Goal: Task Accomplishment & Management: Manage account settings

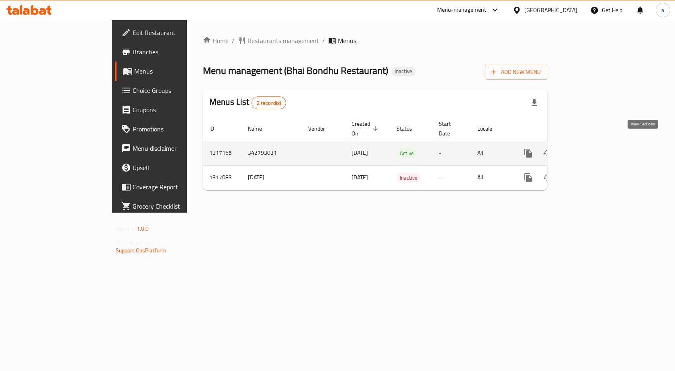
click at [591, 148] on icon "enhanced table" at bounding box center [586, 153] width 10 height 10
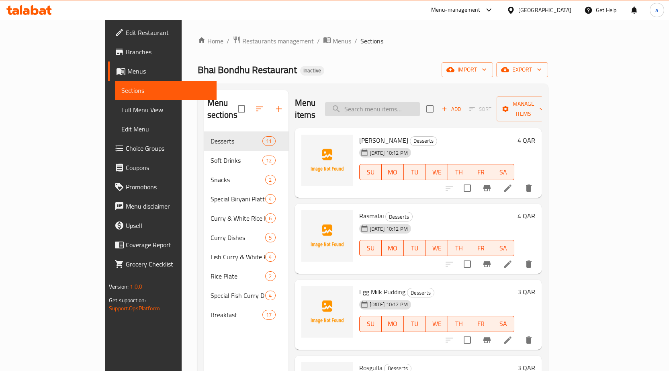
drag, startPoint x: 451, startPoint y: 99, endPoint x: 445, endPoint y: 100, distance: 6.1
click at [420, 102] on input "search" at bounding box center [372, 109] width 95 height 14
paste input "Beef Curry"
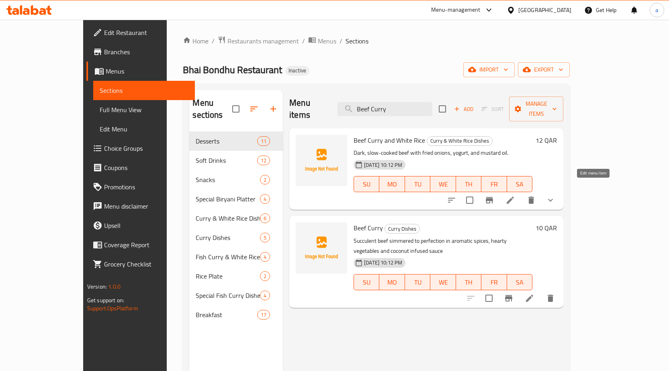
type input "Beef Curry"
click at [514, 196] on icon at bounding box center [510, 199] width 7 height 7
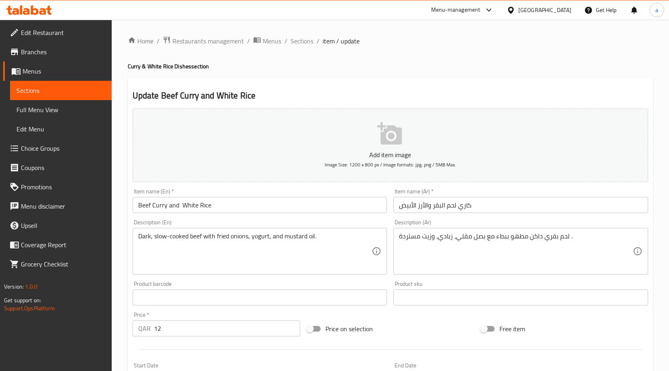
click at [549, 211] on input "كاري لحم البقر والأرز الأبيض" at bounding box center [520, 205] width 255 height 16
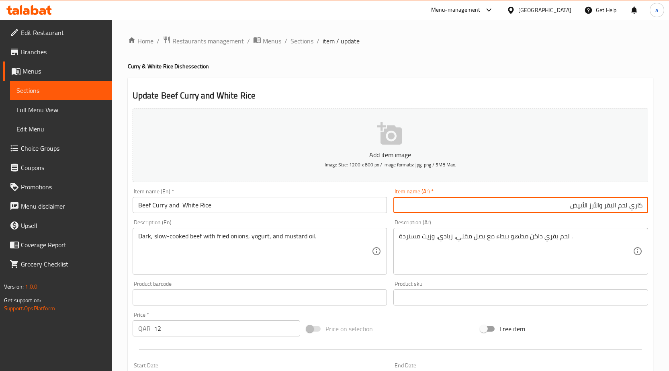
click at [565, 209] on input "كاري لحم البقر والأرز الأبيض" at bounding box center [520, 205] width 255 height 16
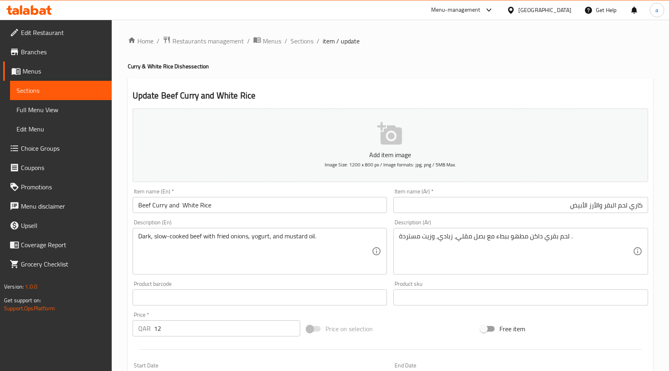
click at [315, 230] on div "Dark, slow-cooked beef with fried onions, yogurt, and mustard oil. Description …" at bounding box center [260, 251] width 255 height 47
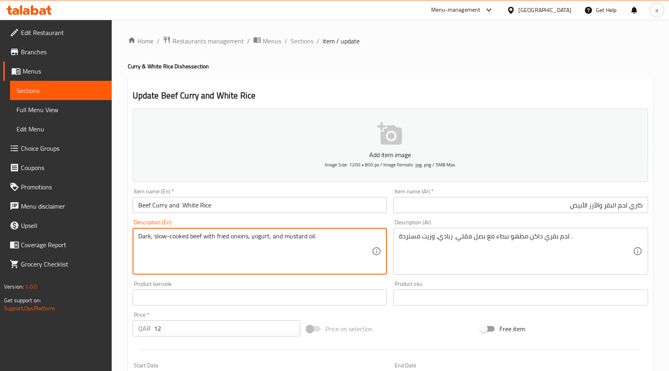
click at [321, 233] on textarea "Dark, slow-cooked beef with fried onions, yogurt, and mustard oil." at bounding box center [255, 251] width 234 height 38
paste textarea "Salad And Dal"
type textarea "Dark, slow-cooked beef with fried onions, yogurt, and mustard oil. Salad And Dal"
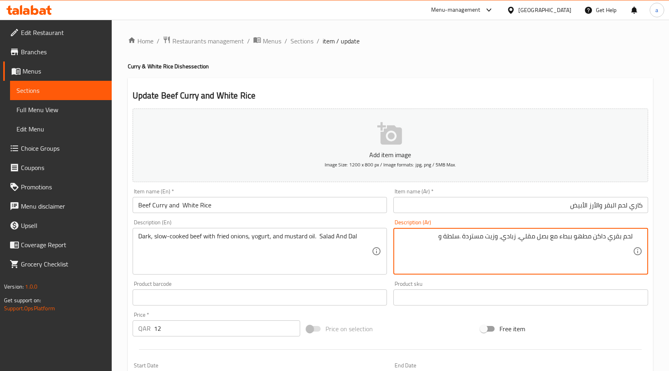
click at [436, 241] on textarea "لحم بقري داكن مطهو ببطء مع بصل مقلي، زبادي، وزيت مستردة .سلطة و" at bounding box center [516, 251] width 234 height 38
type textarea "لحم بقري داكن مطهو ببطء مع بصل مقلي، زبادي، وزيت مستردة .سلطة و دال"
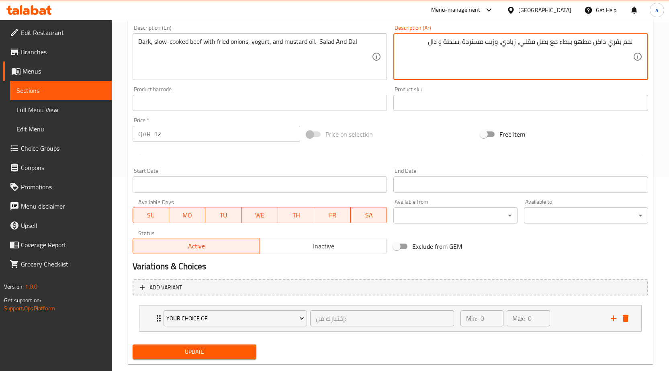
scroll to position [210, 0]
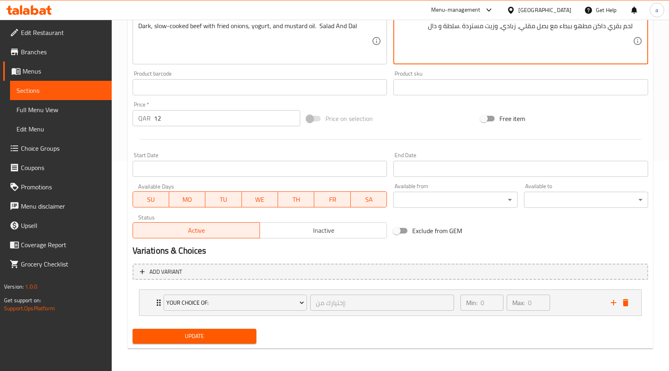
click at [202, 334] on span "Update" at bounding box center [194, 336] width 111 height 10
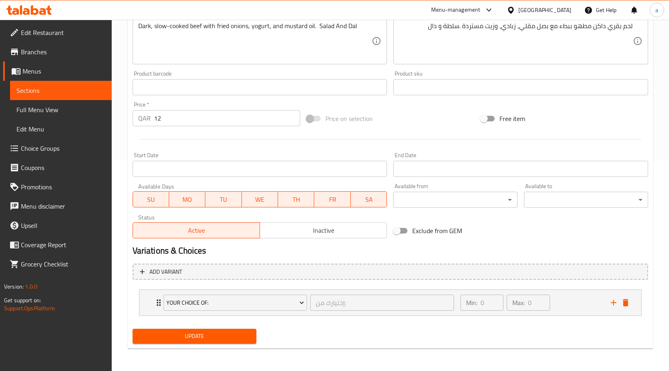
click at [45, 68] on span "Menus" at bounding box center [64, 71] width 83 height 10
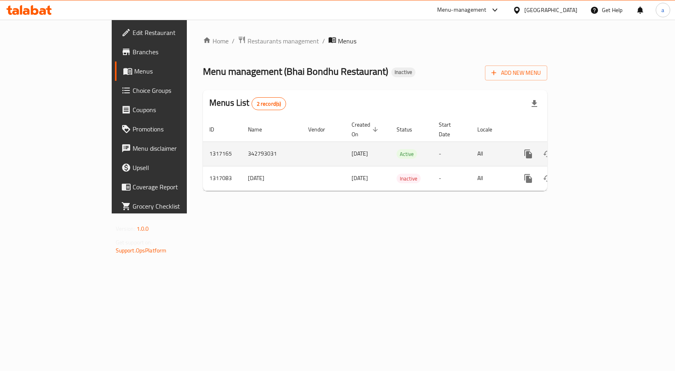
click at [591, 149] on icon "enhanced table" at bounding box center [586, 154] width 10 height 10
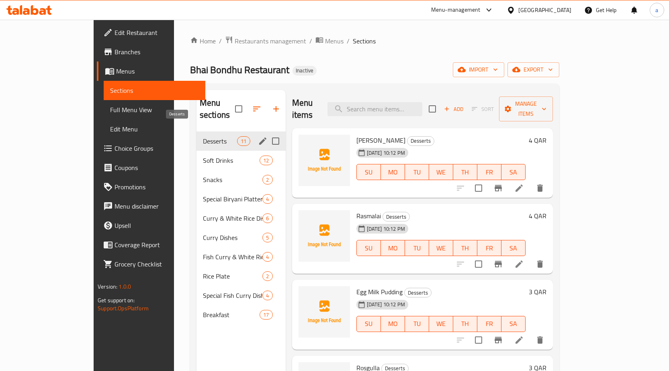
click at [203, 136] on span "Desserts" at bounding box center [220, 141] width 34 height 10
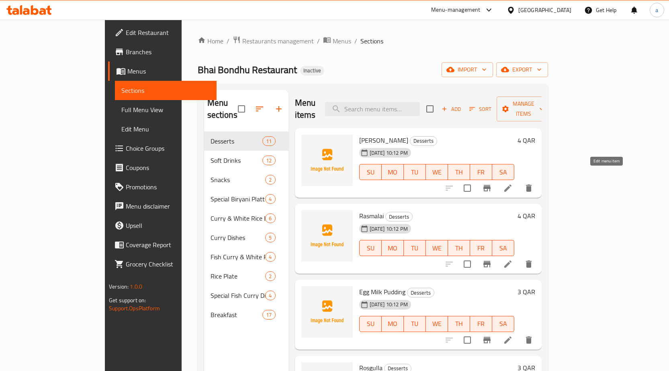
click at [512, 184] on icon at bounding box center [507, 187] width 7 height 7
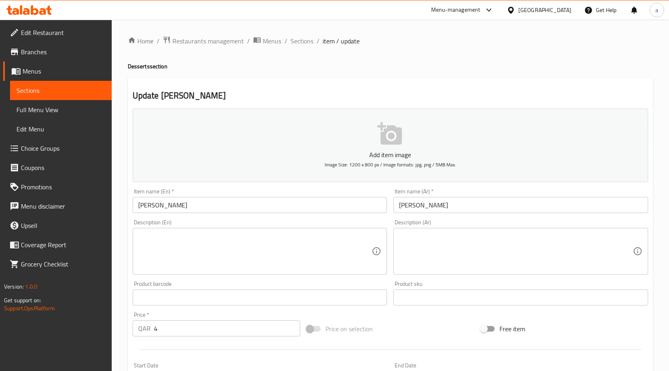
click at [326, 209] on input "[PERSON_NAME]" at bounding box center [260, 205] width 255 height 16
click at [166, 208] on input "[PERSON_NAME]" at bounding box center [260, 205] width 255 height 16
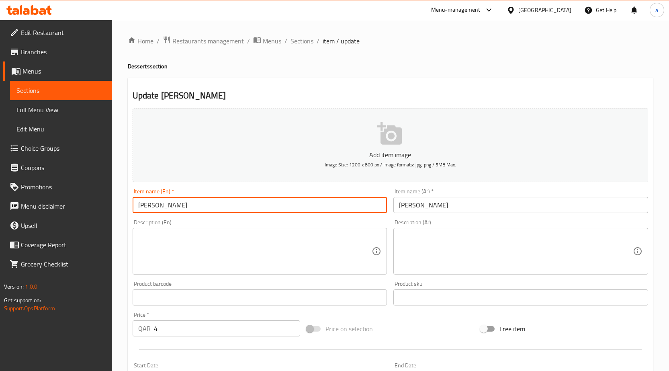
click at [166, 208] on input "[PERSON_NAME]" at bounding box center [260, 205] width 255 height 16
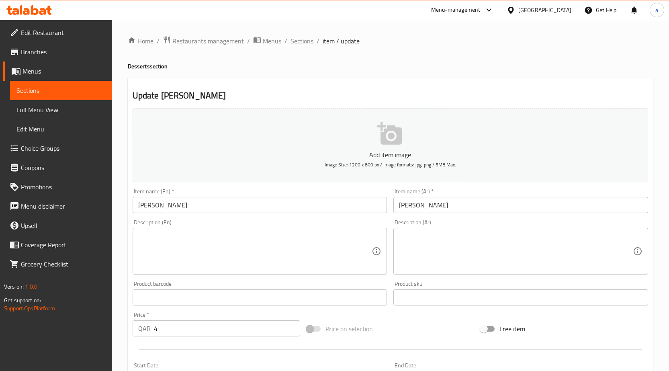
click at [211, 248] on textarea at bounding box center [255, 251] width 234 height 38
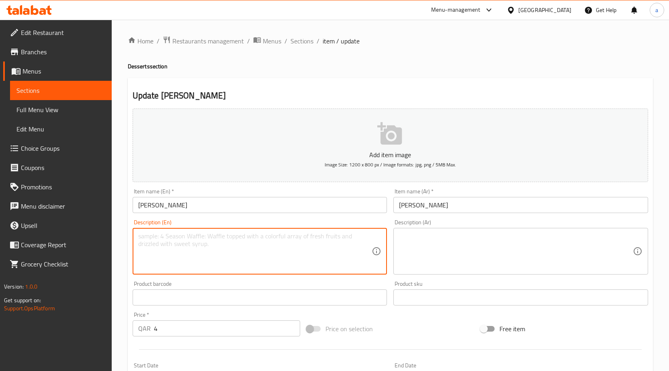
paste textarea "A sweet cheese fudge made with paneer, sugar, and cardamom."
type textarea "A sweet cheese fudge made with paneer, sugar, and cardamom."
click at [459, 237] on textarea at bounding box center [516, 251] width 234 height 38
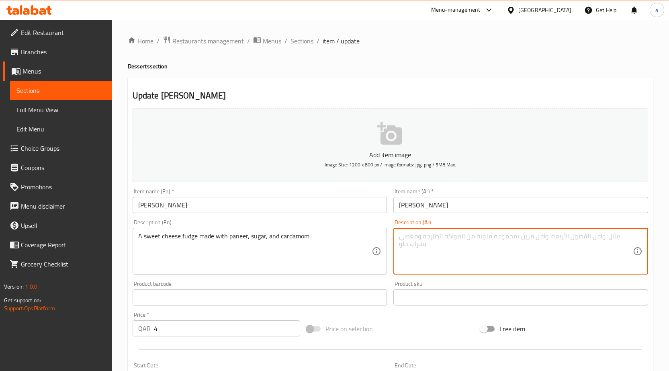
paste textarea "فادج الجبن الحلو المصنوع من الجبن البانير والسكر والهيل."
type textarea "فادج الجبن الحلو المصنوع من البانير والسكر والهيل."
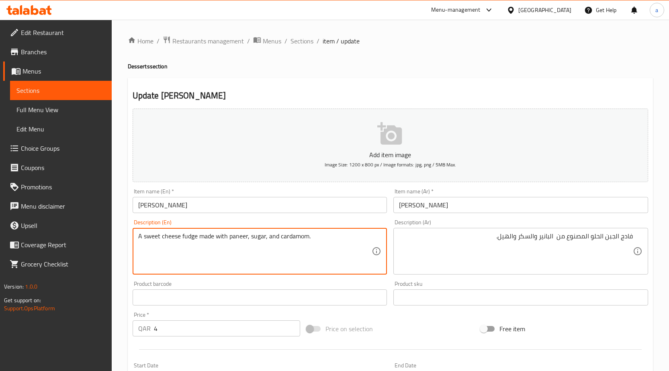
click at [291, 234] on textarea "A sweet cheese fudge made with paneer, sugar, and cardamom." at bounding box center [255, 251] width 234 height 38
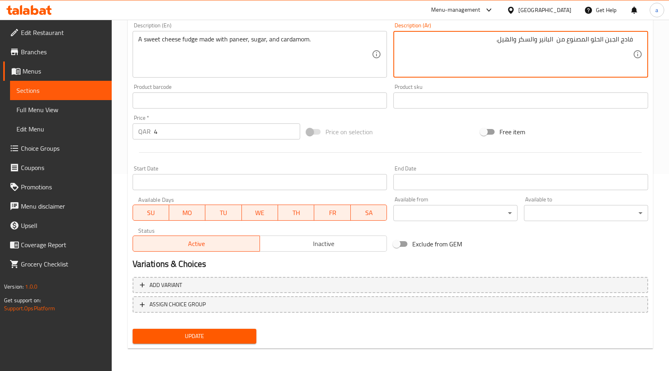
click at [225, 337] on span "Update" at bounding box center [194, 336] width 111 height 10
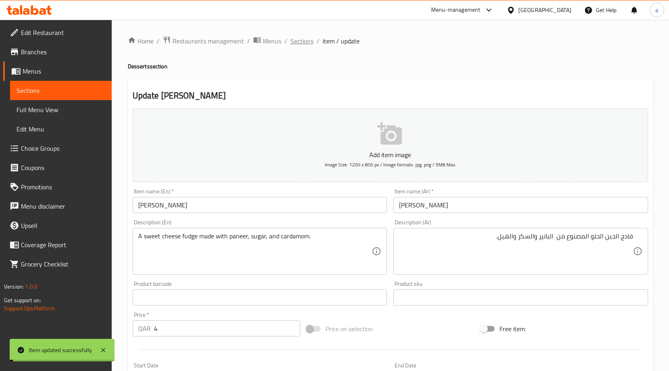
click at [303, 43] on span "Sections" at bounding box center [302, 41] width 23 height 10
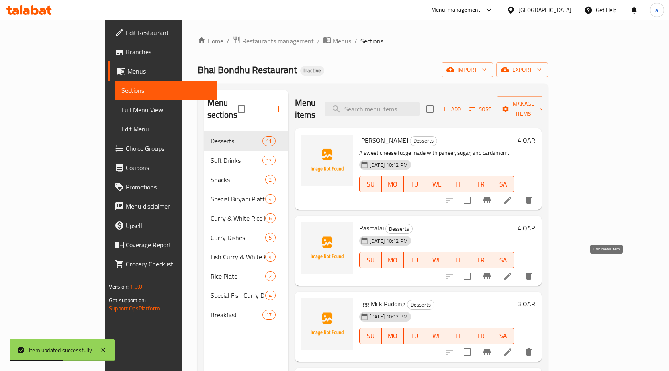
click at [513, 271] on icon at bounding box center [508, 276] width 10 height 10
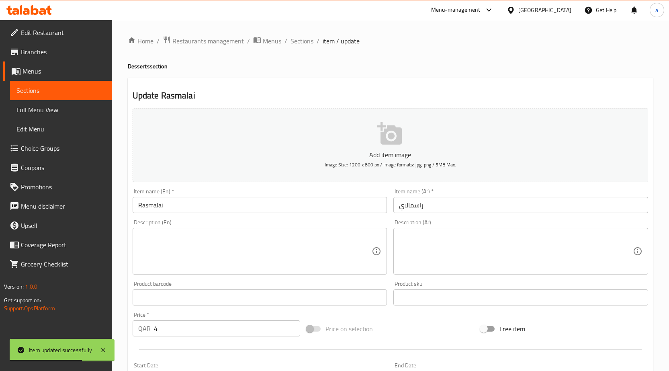
click at [238, 239] on textarea at bounding box center [255, 251] width 234 height 38
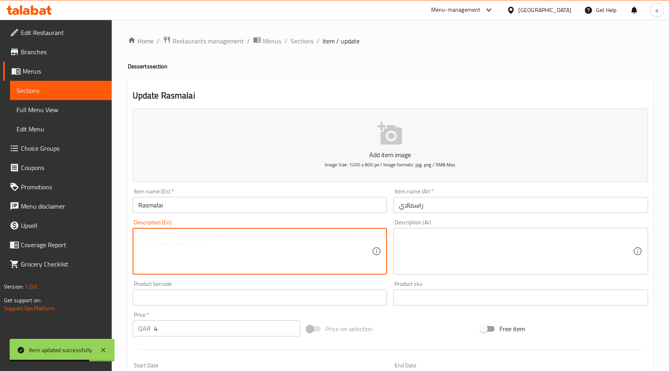
paste textarea "Cheese patties soaked in sweetened milk, flavored with saffron and cardamom."
type textarea "Cheese patties soaked in sweetened milk, flavored with saffron and cardamom."
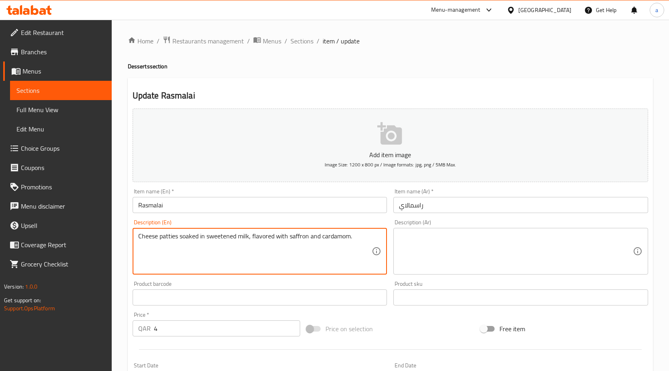
click at [432, 258] on textarea at bounding box center [516, 251] width 234 height 38
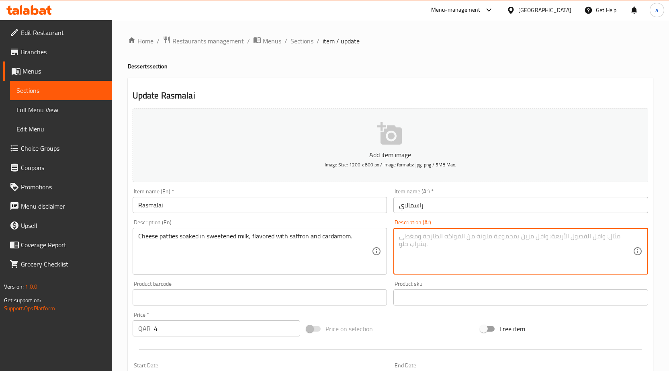
paste textarea "فطائر الجبن المنقوعة في الحليب المحلى، المنكهة بالزعفران والهيل."
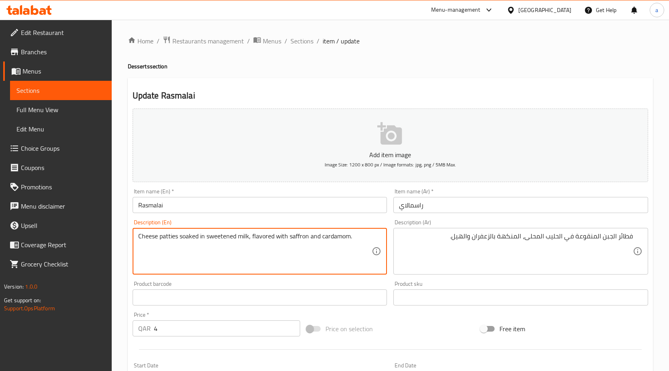
click at [166, 233] on textarea "Cheese patties soaked in sweetened milk, flavored with saffron and cardamom." at bounding box center [255, 251] width 234 height 38
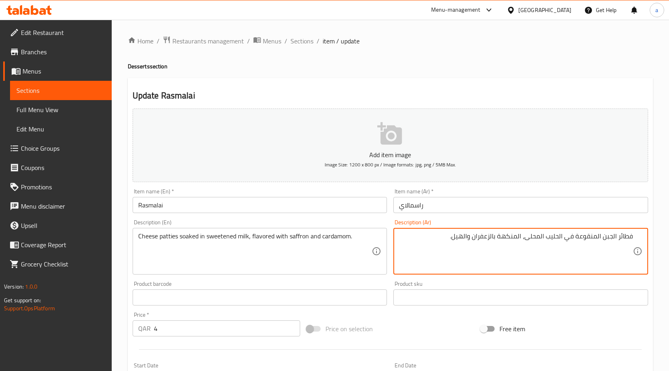
click at [622, 235] on textarea "فطائر الجبن المنقوعة في الحليب المحلى، المنكهة بالزعفران والهيل." at bounding box center [516, 251] width 234 height 38
type textarea "شرائح الجبن المنقوعة في الحليب المحلى، المنكهة بالزعفران والهيل."
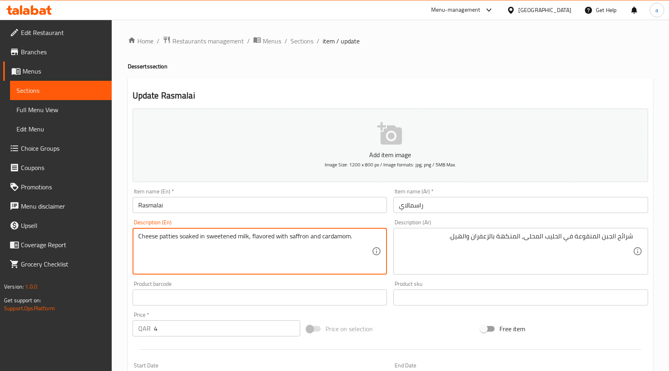
click at [186, 237] on textarea "Cheese patties soaked in sweetened milk, flavored with saffron and cardamom." at bounding box center [255, 251] width 234 height 38
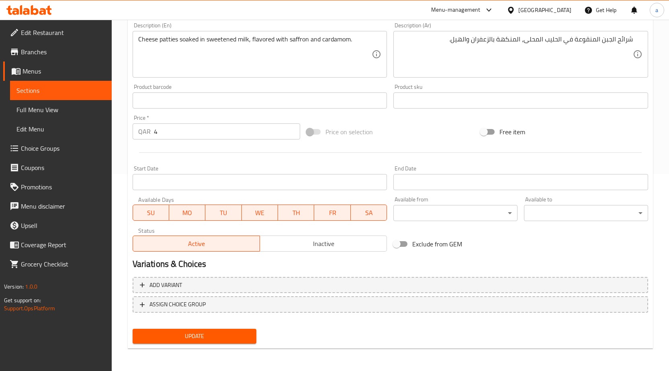
click at [203, 334] on span "Update" at bounding box center [194, 336] width 111 height 10
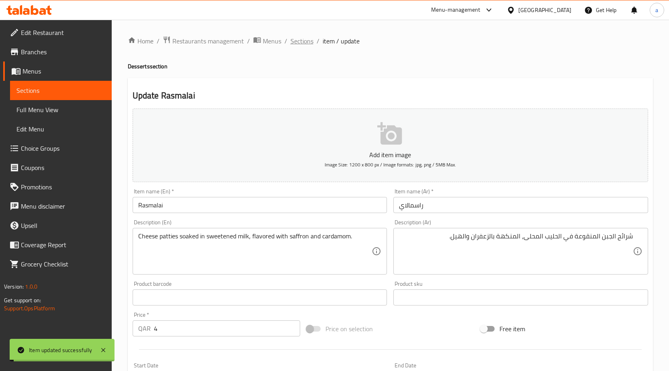
click at [298, 41] on span "Sections" at bounding box center [302, 41] width 23 height 10
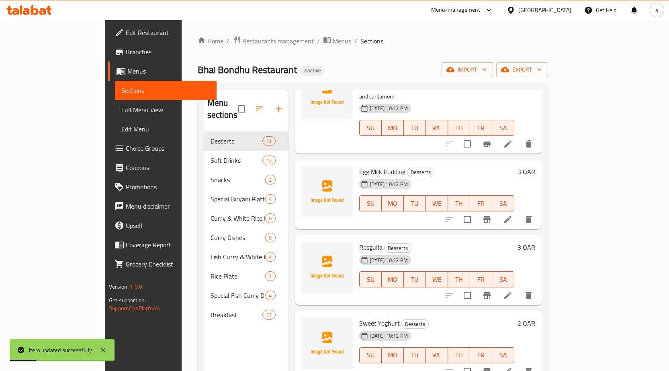
scroll to position [161, 0]
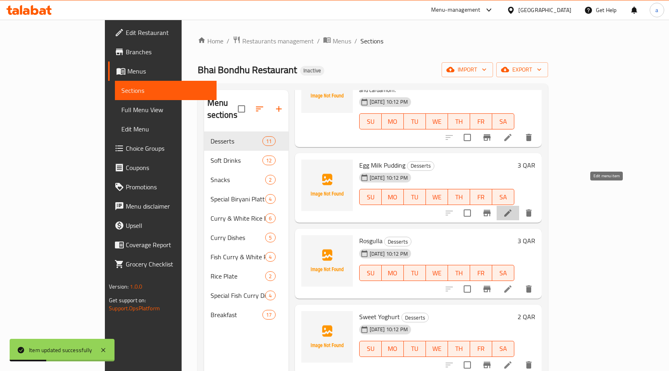
click at [513, 208] on icon at bounding box center [508, 213] width 10 height 10
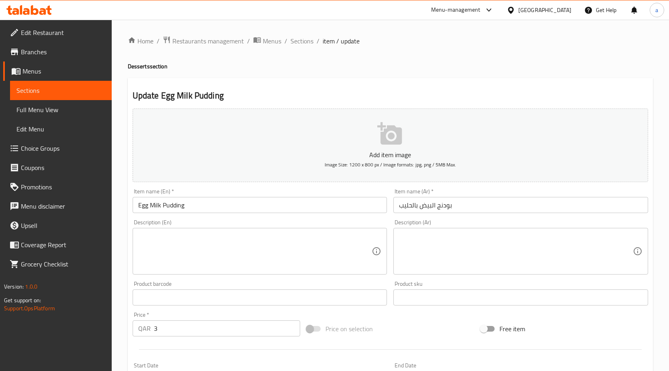
click at [277, 251] on textarea at bounding box center [255, 251] width 234 height 38
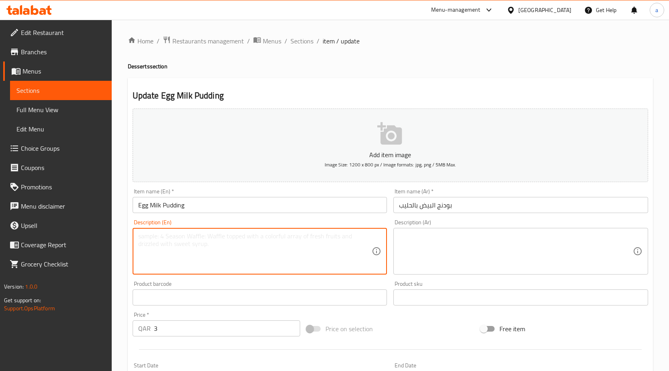
paste textarea "A creamy custard made with eggs, milk, sugar, and a hint of vanilla."
type textarea "A creamy custard made with eggs, milk, sugar, and a hint of vanilla."
click at [445, 245] on textarea at bounding box center [516, 251] width 234 height 38
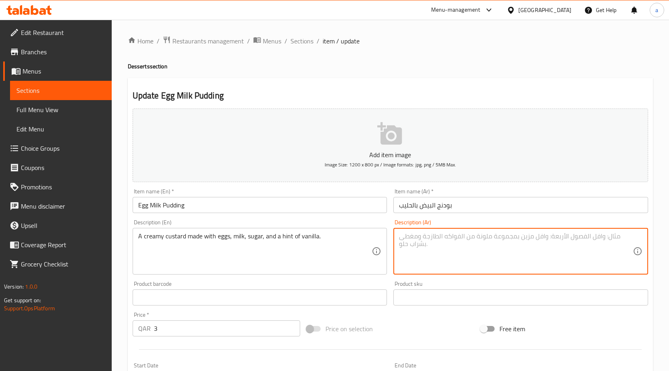
paste textarea "كريمة الكاسترد المصنوعة من البيض والحليب والسكر وقليل من الفانيليا."
click at [553, 237] on textarea "كريمة الكاسترد المصنوعة من البيض والحليب والسكر وقليل من الفانيليا." at bounding box center [516, 251] width 234 height 38
click at [483, 236] on textarea "كريمة الكاسترد المصنوعة مع البيض والحليب والسكر وقليل من الفانيليا." at bounding box center [516, 251] width 234 height 38
click at [490, 235] on textarea "كريمة الكاسترد المصنوعة مع البيض والحليب والسكر وقليل من الفانيليا." at bounding box center [516, 251] width 234 height 38
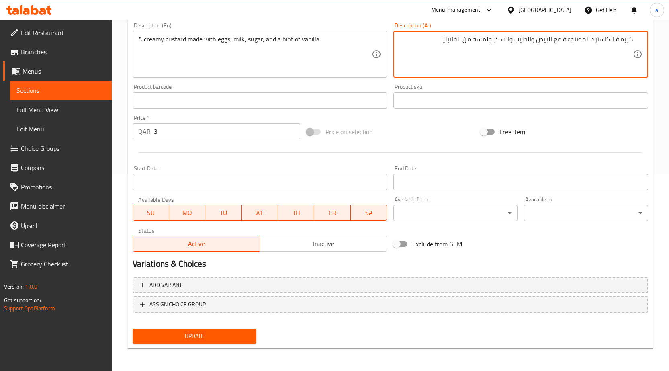
type textarea "كريمة الكاسترد المصنوعة مع البيض والحليب والسكر ولمسة من الفانيليا."
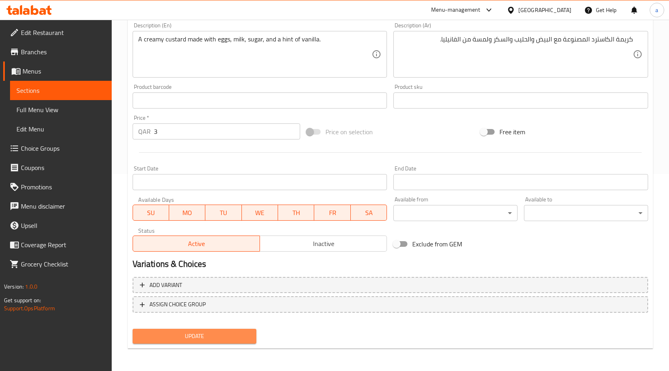
click at [218, 332] on span "Update" at bounding box center [194, 336] width 111 height 10
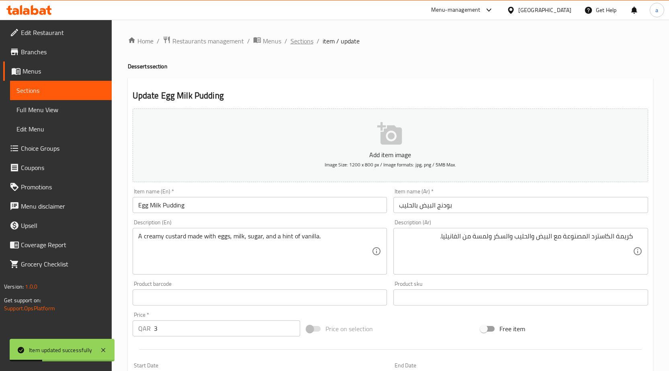
click at [300, 43] on span "Sections" at bounding box center [302, 41] width 23 height 10
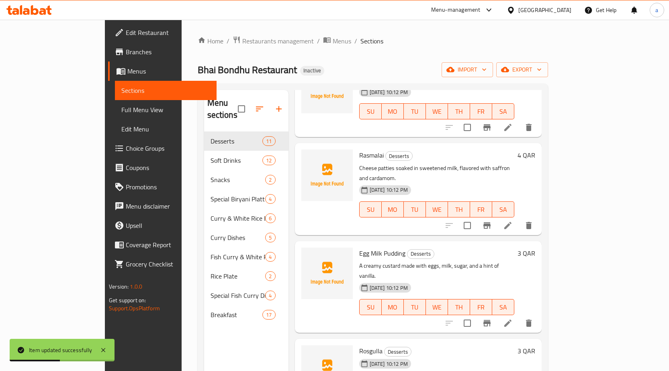
scroll to position [161, 0]
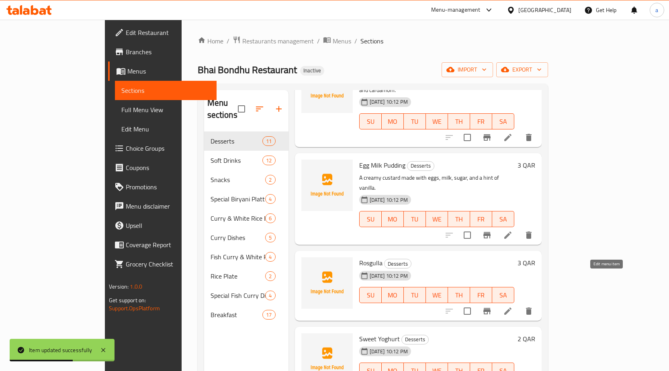
click at [513, 306] on icon at bounding box center [508, 311] width 10 height 10
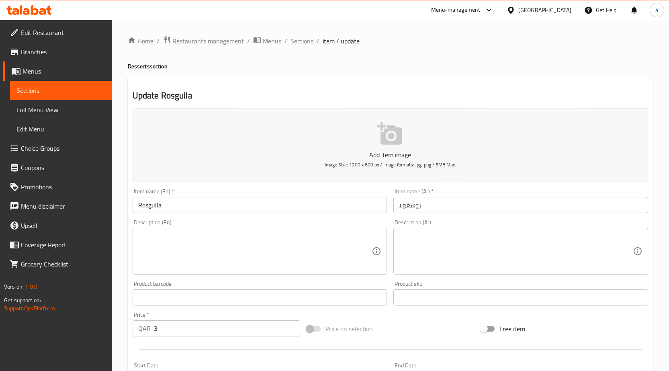
click at [341, 249] on textarea at bounding box center [255, 251] width 234 height 38
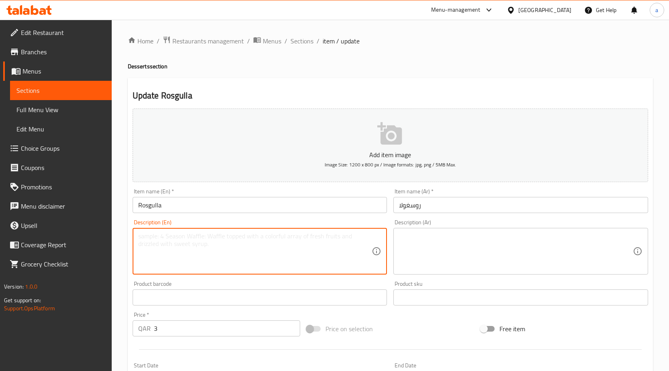
paste textarea "Spongy cheese balls boiled in a clear, sweet sugar syrup."
type textarea "Spongy cheese balls boiled in a clear, sweet sugar syrup."
click at [417, 241] on textarea at bounding box center [516, 251] width 234 height 38
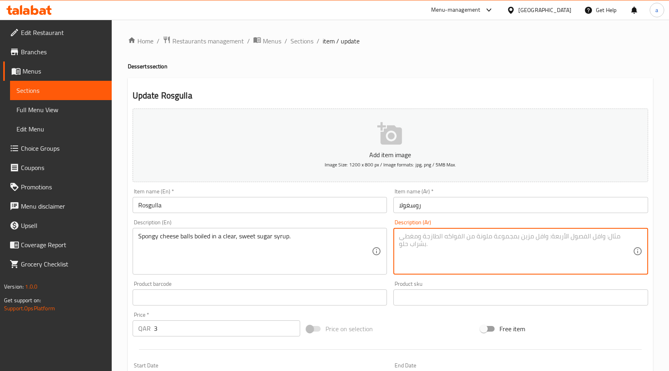
paste textarea "كرات الجبن الإسفنجية المسلوقة في شراب السكر الشفاف والحلو."
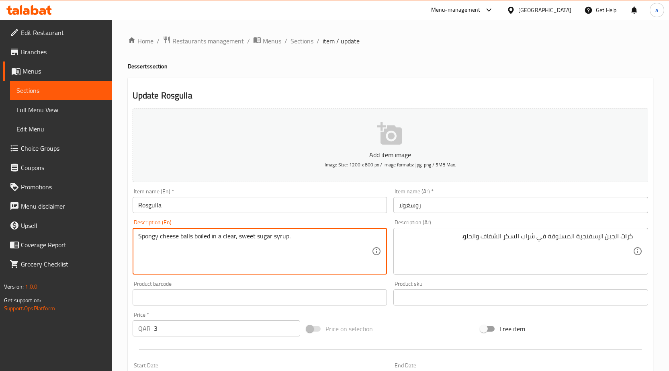
click at [143, 235] on textarea "Spongy cheese balls boiled in a clear, sweet sugar syrup." at bounding box center [255, 251] width 234 height 38
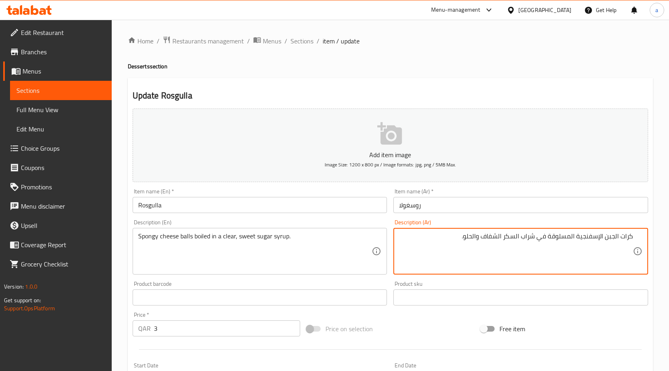
click at [489, 237] on textarea "كرات الجبن الإسفنجية المسلوقة في شراب السكر الشفاف والحلو." at bounding box center [516, 251] width 234 height 38
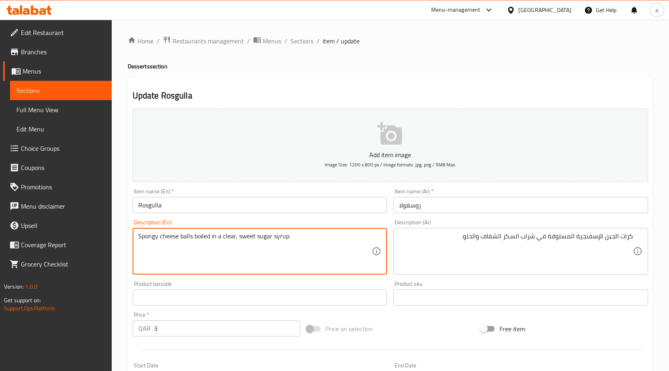
click at [226, 237] on textarea "Spongy cheese balls boiled in a clear, sweet sugar syrup." at bounding box center [255, 251] width 234 height 38
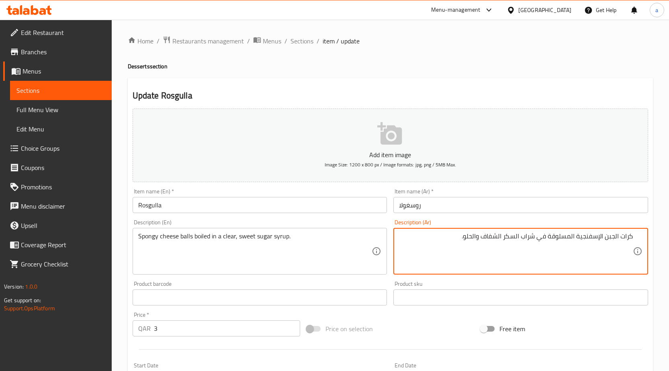
click at [493, 232] on textarea "كرات الجبن الإسفنجية المسلوقة في شراب السكر الشفاف والحلو." at bounding box center [516, 251] width 234 height 38
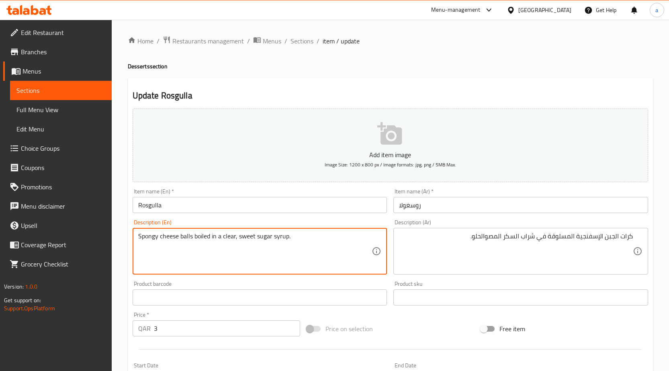
drag, startPoint x: 224, startPoint y: 238, endPoint x: 250, endPoint y: 237, distance: 25.7
click at [250, 237] on textarea "Spongy cheese balls boiled in a clear, sweet sugar syrup." at bounding box center [255, 251] width 234 height 38
click at [228, 238] on textarea "Spongy cheese balls boiled in a clear, sweet sugar syrup." at bounding box center [255, 251] width 234 height 38
click at [278, 237] on textarea "Spongy cheese balls boiled in a clear, sweet sugar syrup." at bounding box center [255, 251] width 234 height 38
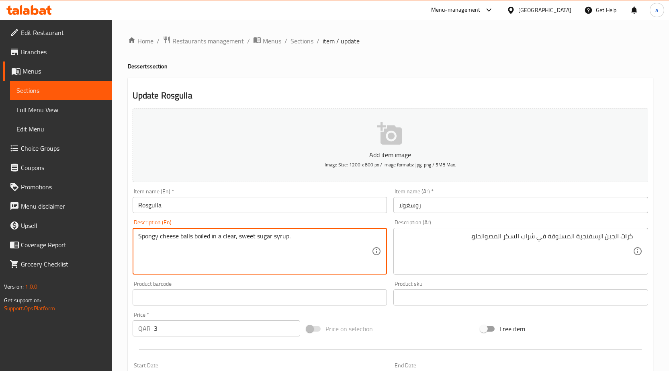
click at [278, 237] on textarea "Spongy cheese balls boiled in a clear, sweet sugar syrup." at bounding box center [255, 251] width 234 height 38
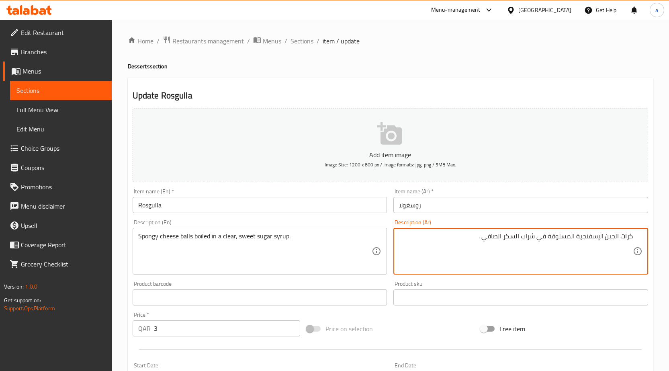
paste textarea "لوال"
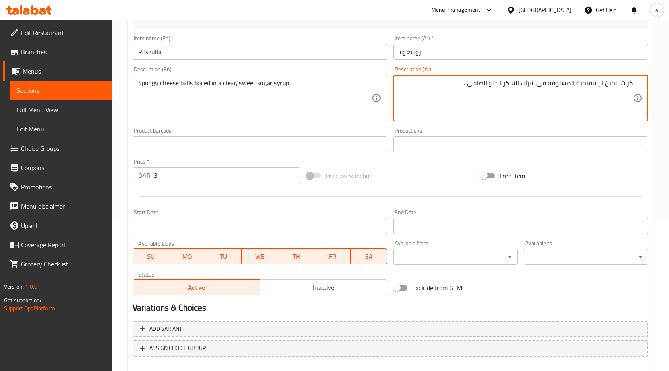
scroll to position [197, 0]
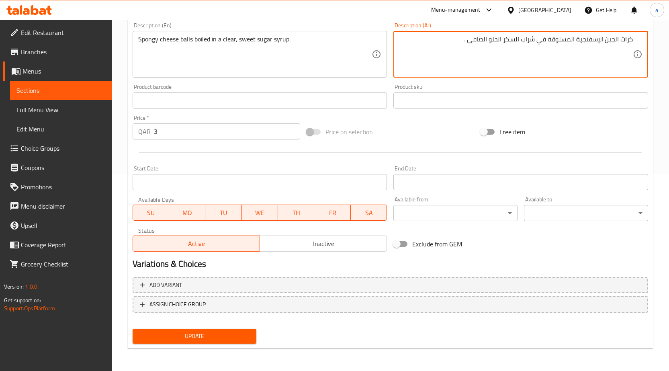
type textarea "كرات الجبن الإسفنجية المسلوقة في شراب السكر الحلو الصافي ."
click at [241, 330] on button "Update" at bounding box center [195, 336] width 124 height 15
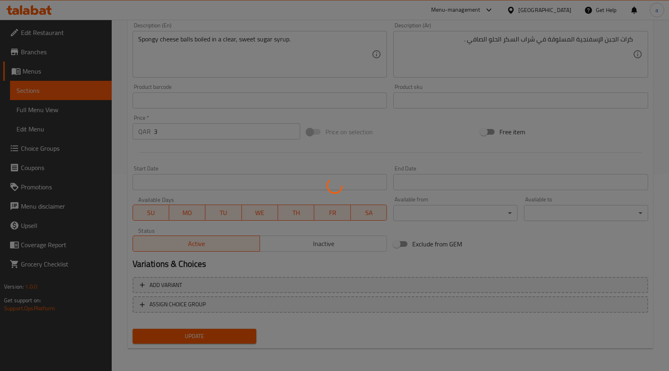
scroll to position [0, 0]
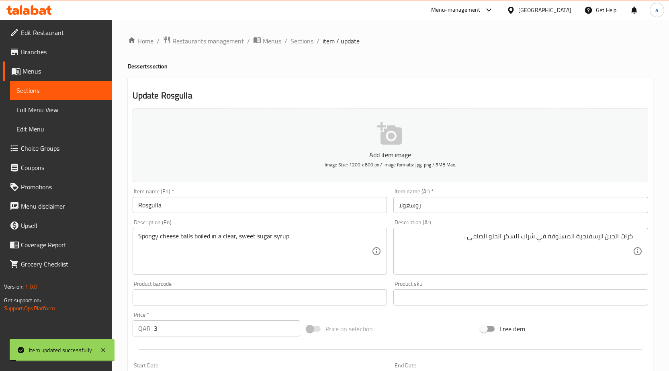
click at [299, 42] on span "Sections" at bounding box center [302, 41] width 23 height 10
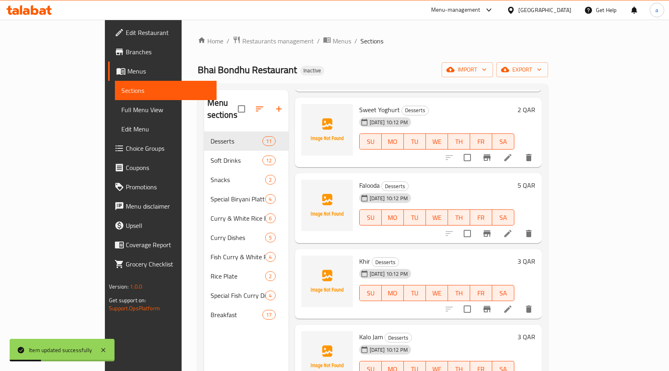
scroll to position [281, 0]
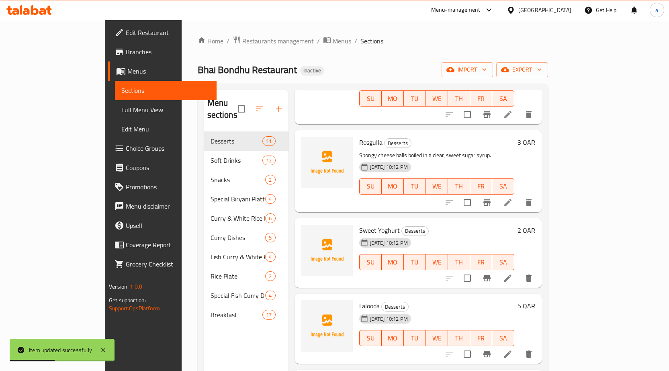
click at [513, 273] on icon at bounding box center [508, 278] width 10 height 10
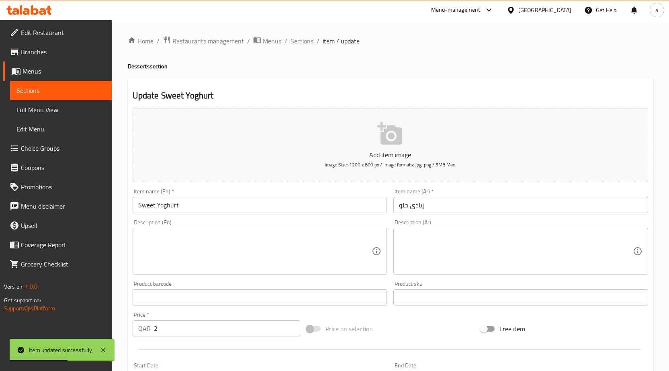
click at [250, 247] on textarea at bounding box center [255, 251] width 234 height 38
click at [166, 227] on div "Description (En) Description (En)" at bounding box center [260, 246] width 255 height 55
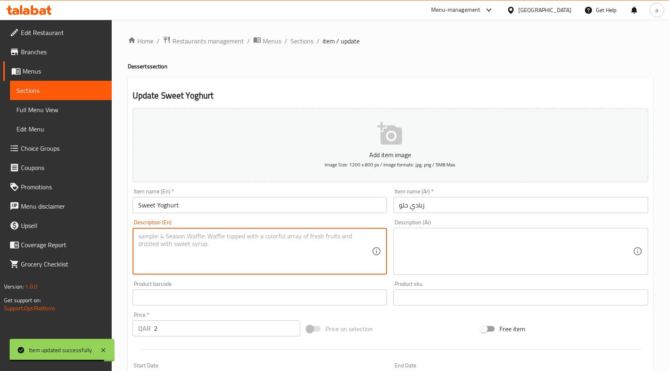
click at [172, 237] on textarea at bounding box center [255, 251] width 234 height 38
paste textarea "A simple dessert made from cultured yogurt and sweetened with sugar."
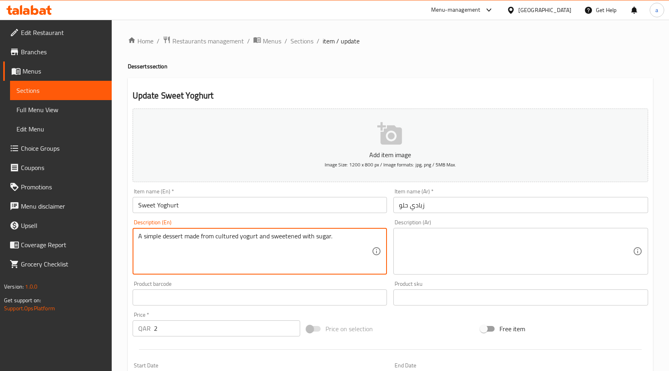
type textarea "A simple dessert made from cultured yogurt and sweetened with sugar."
click at [454, 251] on textarea at bounding box center [516, 251] width 234 height 38
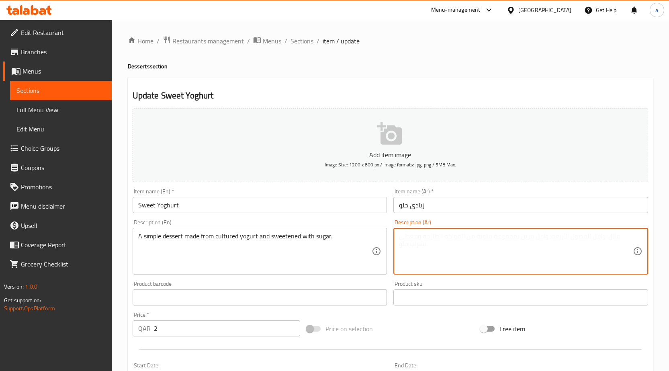
paste textarea "حلوى بسيطة مصنوعة من الزبادي المخمر ومحلاة بالسكر."
type textarea "حلوى بسيطة مصنوعة من الزبادي المخمر ومحلاة بالسكر."
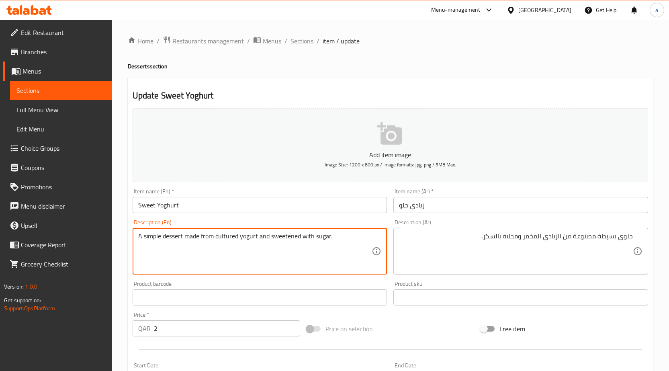
click at [222, 240] on textarea "A simple dessert made from cultured yogurt and sweetened with sugar." at bounding box center [255, 251] width 234 height 38
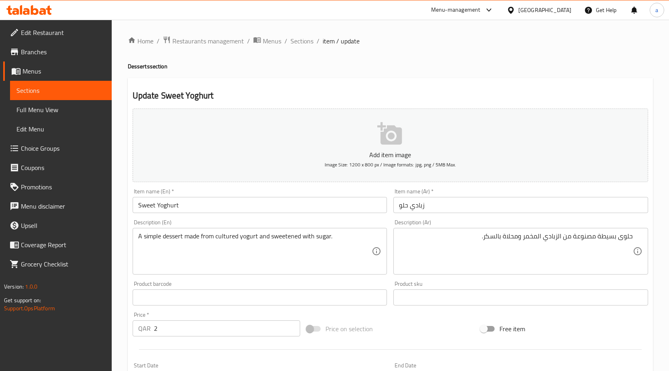
click at [248, 242] on textarea "A simple dessert made from cultured yogurt and sweetened with sugar." at bounding box center [255, 251] width 234 height 38
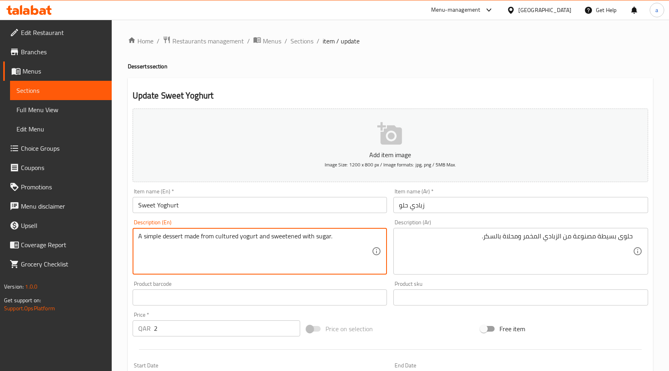
drag, startPoint x: 214, startPoint y: 236, endPoint x: 257, endPoint y: 238, distance: 43.4
click at [257, 238] on textarea "A simple dessert made from cultured yogurt and sweetened with sugar." at bounding box center [255, 251] width 234 height 38
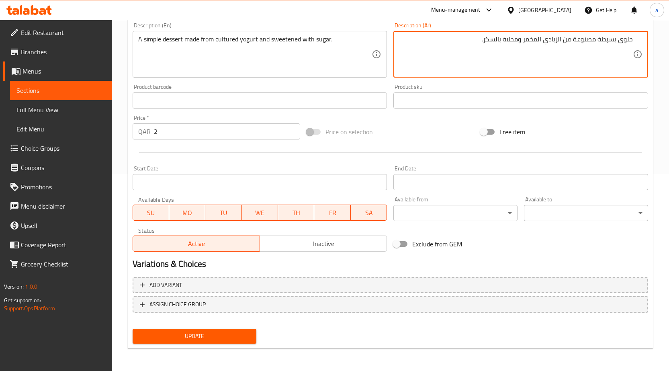
click at [176, 332] on span "Update" at bounding box center [194, 336] width 111 height 10
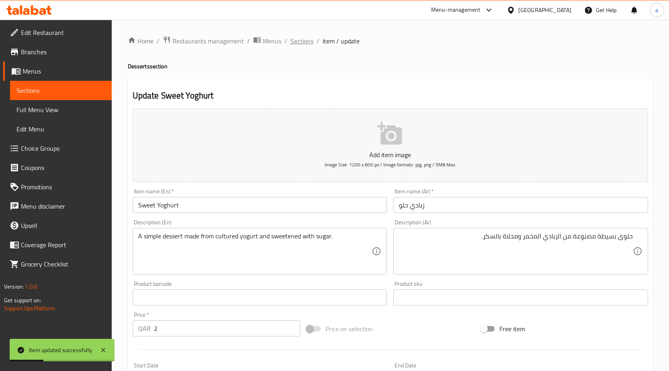
click at [310, 43] on span "Sections" at bounding box center [302, 41] width 23 height 10
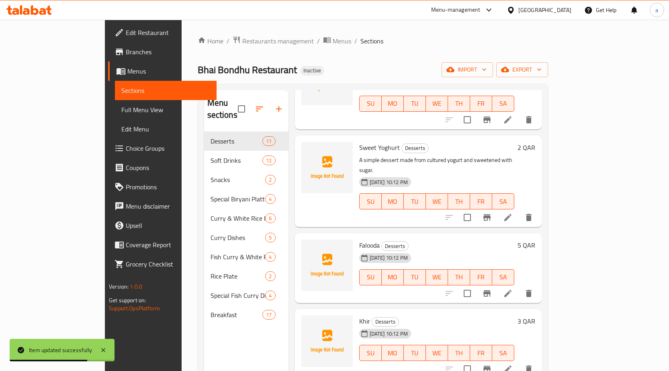
scroll to position [442, 0]
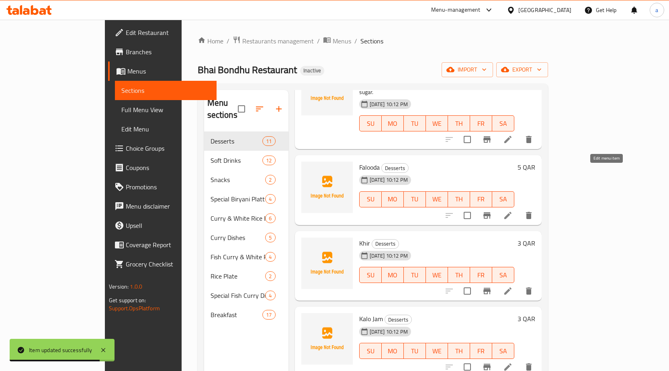
click at [512, 212] on icon at bounding box center [507, 215] width 7 height 7
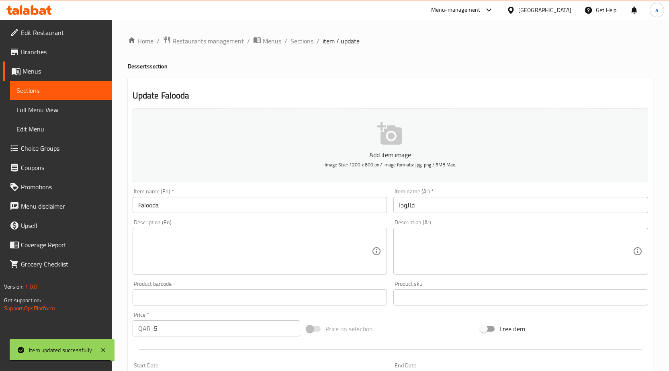
click at [196, 252] on textarea at bounding box center [255, 251] width 234 height 38
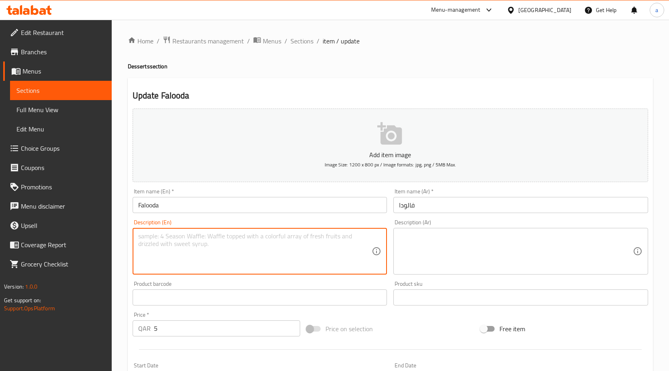
paste textarea "A layered drink with vermicelli, basil seeds, rose syrup, and milk."
type textarea "A layered drink with vermicelli, basil seeds, rose syrup, and milk."
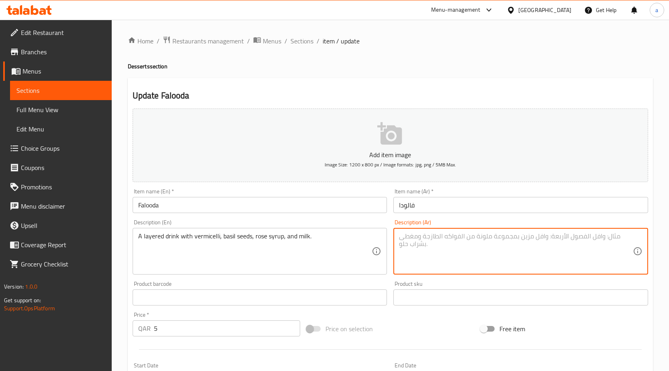
click at [493, 234] on textarea at bounding box center [516, 251] width 234 height 38
paste textarea "مشروب متعدد الطبقات مع الشعيرية وبذور الريحان وشراب الورد والحليب."
click at [592, 239] on textarea "مشروب متعدد الطبقات مع الشعيرية وبذور الريحان وشراب الورد والحليب." at bounding box center [516, 251] width 234 height 38
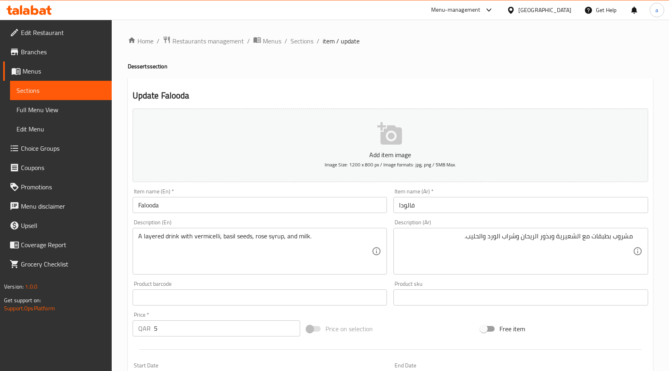
click at [636, 239] on div "مشروب بطبقات مع الشعيرية وبذور الريحان وشراب الورد والحليب. Description (Ar)" at bounding box center [520, 251] width 255 height 47
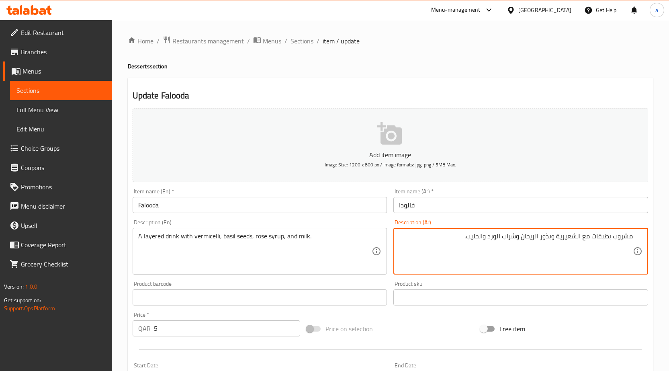
click at [459, 240] on textarea "مشروب بطبقات مع الشعيرية وبذور الريحان وشراب الورد والحليب." at bounding box center [516, 251] width 234 height 38
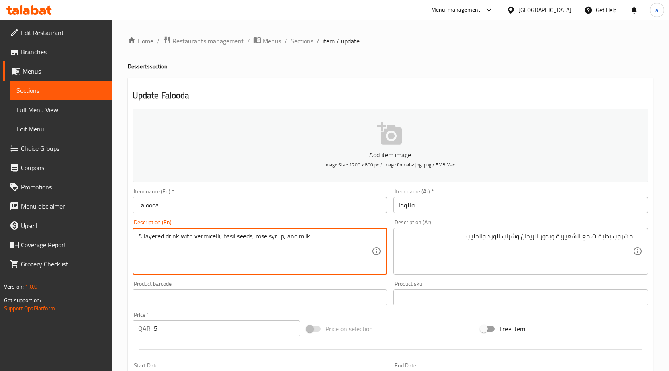
click at [238, 239] on textarea "A layered drink with vermicelli, basil seeds, rose syrup, and milk." at bounding box center [255, 251] width 234 height 38
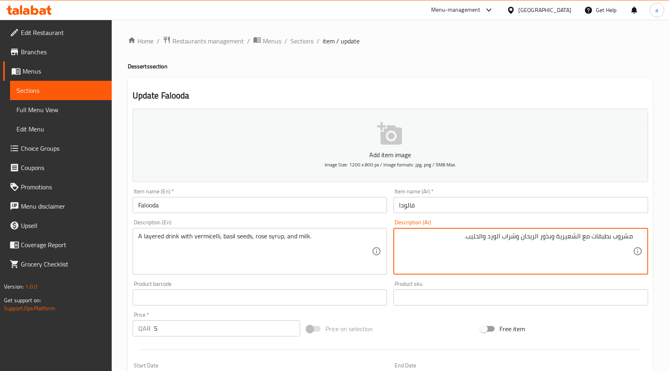
click at [544, 237] on textarea "مشروب بطبقات مع الشعيرية وبذور الريحان وشراب الورد والحليب." at bounding box center [516, 251] width 234 height 38
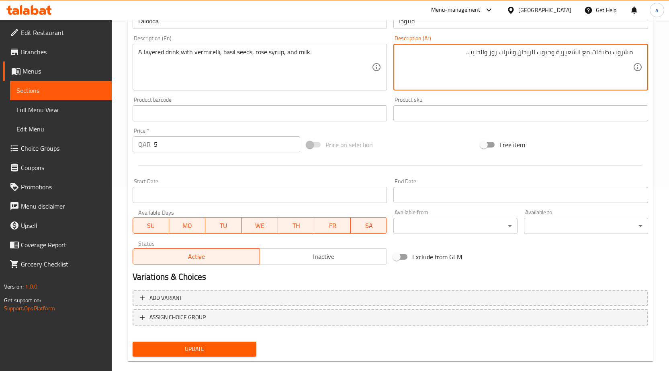
scroll to position [197, 0]
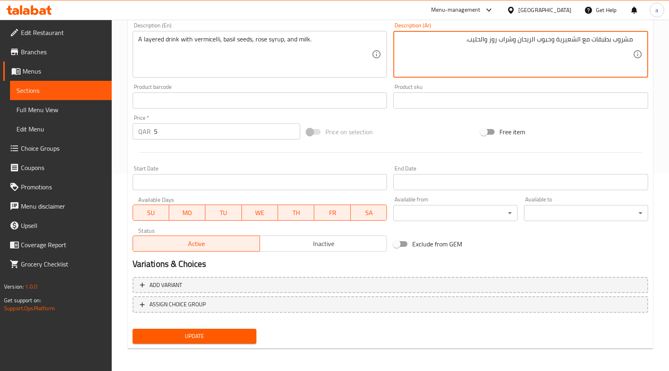
type textarea "مشروب بطبقات مع الشعيرية وحبوب الريحان وشراب روز والحليب."
click at [176, 323] on div "Add variant ASSIGN CHOICE GROUP" at bounding box center [390, 300] width 522 height 52
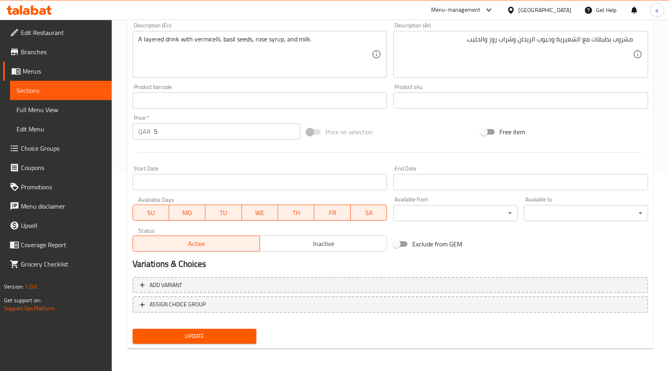
click at [177, 333] on span "Update" at bounding box center [194, 336] width 111 height 10
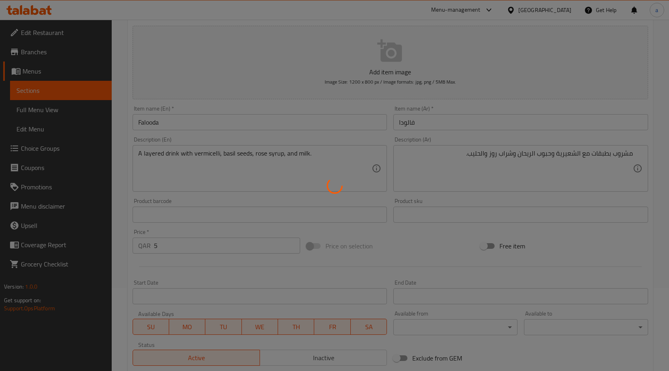
scroll to position [0, 0]
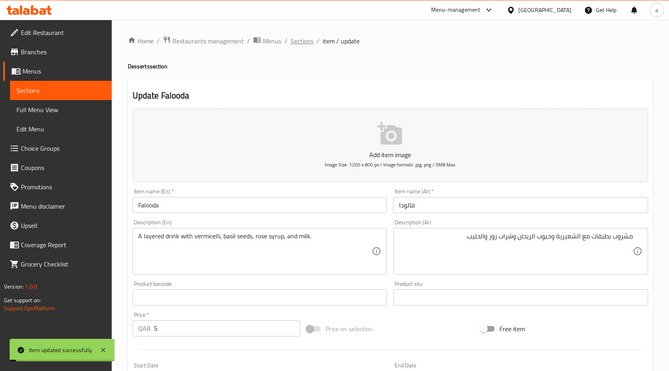
click at [302, 39] on span "Sections" at bounding box center [302, 41] width 23 height 10
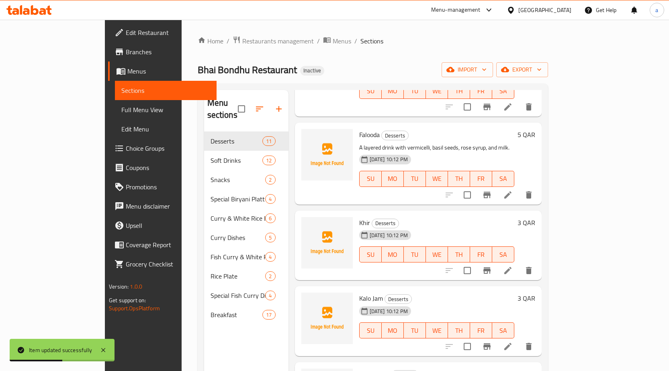
scroll to position [434, 0]
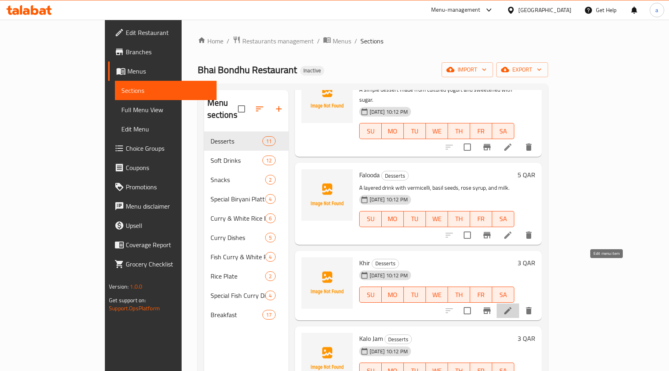
click at [513, 306] on icon at bounding box center [508, 311] width 10 height 10
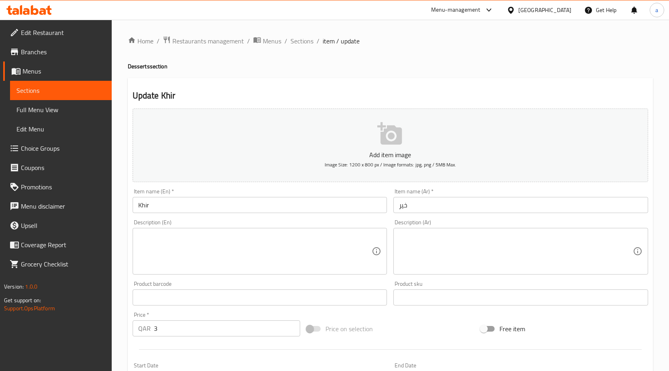
click at [183, 243] on textarea at bounding box center [255, 251] width 234 height 38
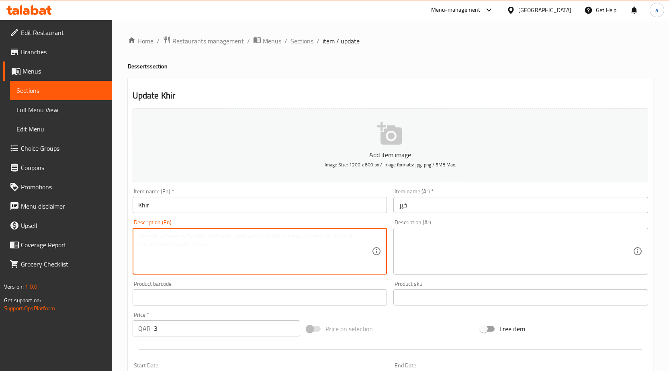
paste textarea "A creamy pudding made with slow-cooked rice, milk, sugar, and cardamom."
type textarea "A creamy pudding made with slow-cooked rice, milk, sugar, and cardamom."
click at [489, 246] on textarea at bounding box center [516, 251] width 234 height 38
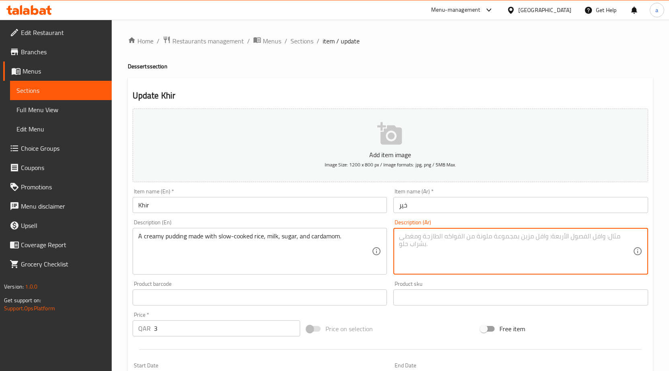
paste textarea "بودنغ كريمي مصنوع من الأرز المطبوخ ببطء والحليب والسكر والهيل."
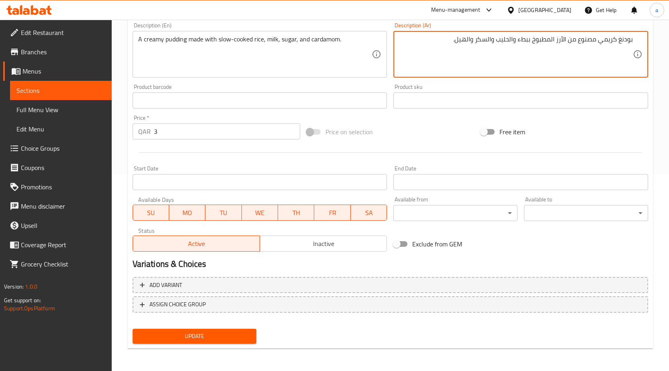
type textarea "بودنغ كريمي مصنوع من الأرز المطبوخ ببطء والحليب والسكر والهيل."
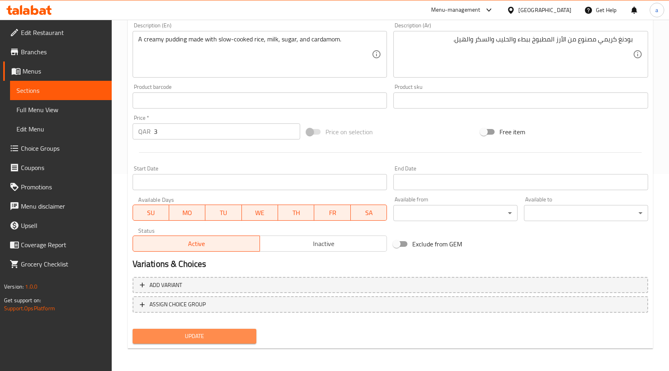
click at [229, 338] on span "Update" at bounding box center [194, 336] width 111 height 10
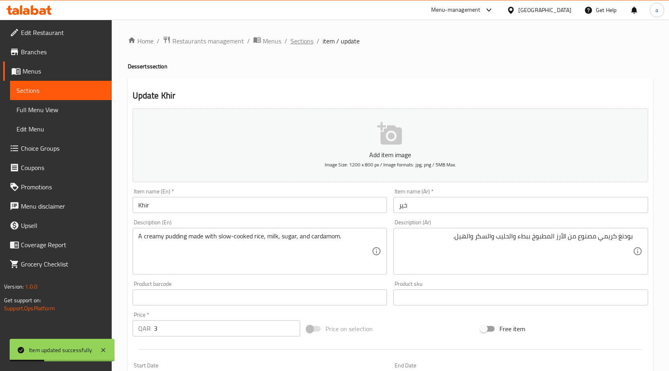
click at [304, 40] on span "Sections" at bounding box center [302, 41] width 23 height 10
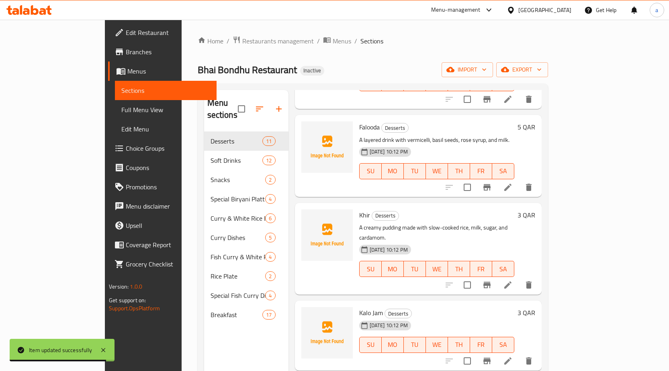
scroll to position [567, 0]
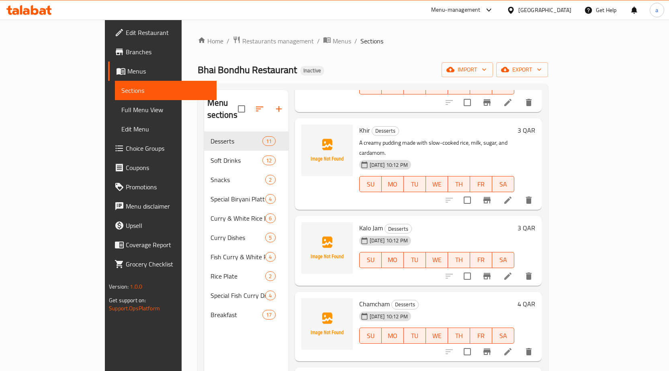
click at [519, 269] on li at bounding box center [508, 276] width 23 height 14
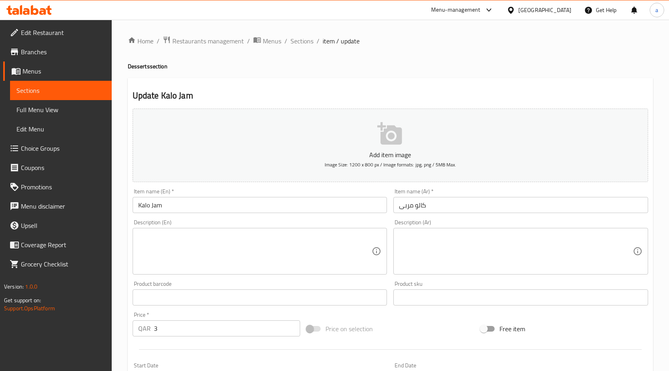
click at [205, 249] on textarea at bounding box center [255, 251] width 234 height 38
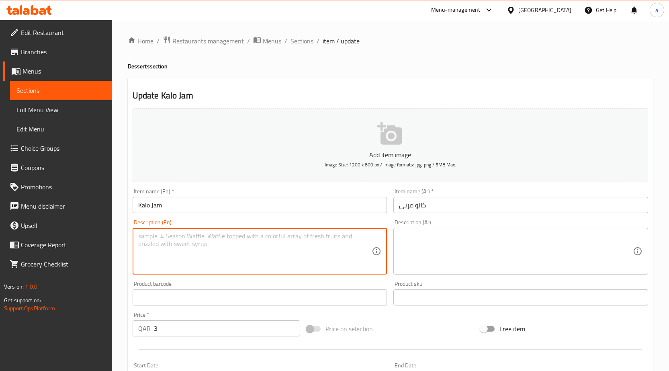
paste textarea "Fried milk-solid balls soaked in sugar syrup until dark and sweet."
type textarea "Fried milk-solid balls soaked in sugar syrup until dark and sweet."
click at [526, 270] on div "Description (Ar)" at bounding box center [520, 251] width 255 height 47
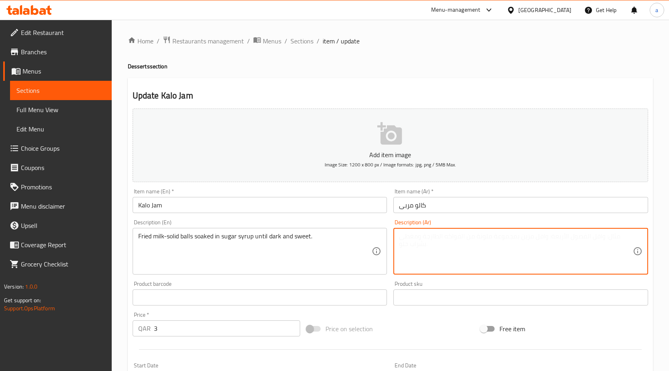
paste textarea "كرات الحليب المقلية المنقوعة في شراب السكر حتى تصبح داكنة وحلوة."
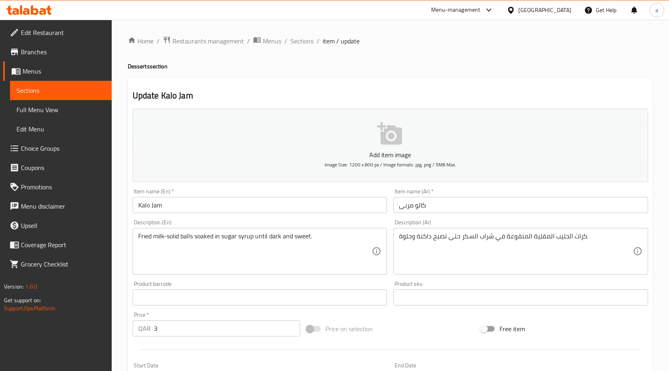
click at [177, 239] on textarea "Fried milk-solid balls soaked in sugar syrup until dark and sweet." at bounding box center [255, 251] width 234 height 38
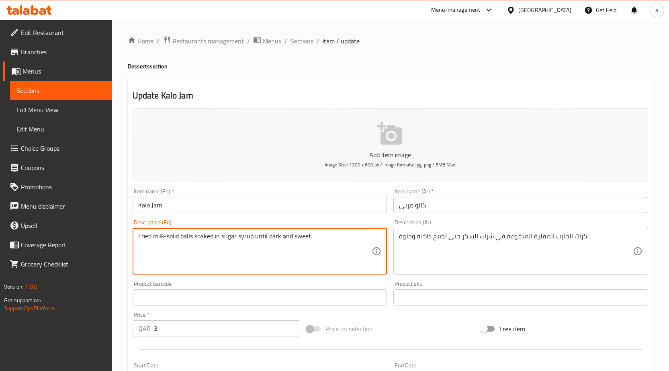
click at [177, 239] on textarea "Fried milk-solid balls soaked in sugar syrup until dark and sweet." at bounding box center [255, 251] width 234 height 38
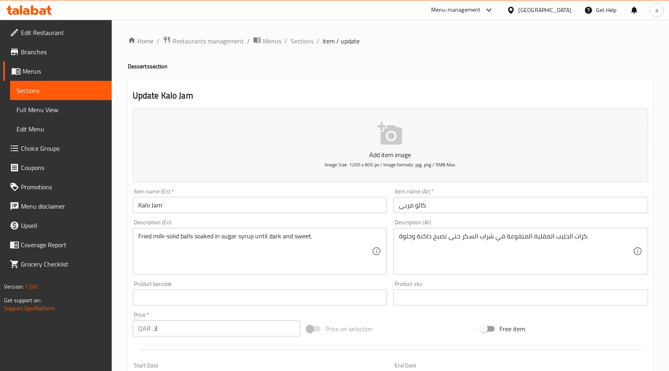
click at [176, 236] on textarea "Fried milk-solid balls soaked in sugar syrup until dark and sweet." at bounding box center [255, 251] width 234 height 38
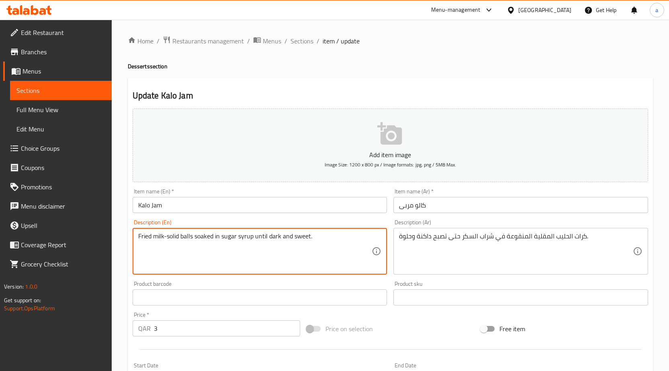
drag, startPoint x: 167, startPoint y: 237, endPoint x: 213, endPoint y: 237, distance: 46.2
click at [213, 237] on textarea "Fried milk-solid balls soaked in sugar syrup until dark and sweet." at bounding box center [255, 251] width 234 height 38
click at [169, 235] on textarea "Fried milk-solid balls soaked in sugar syrup until dark and sweet." at bounding box center [255, 251] width 234 height 38
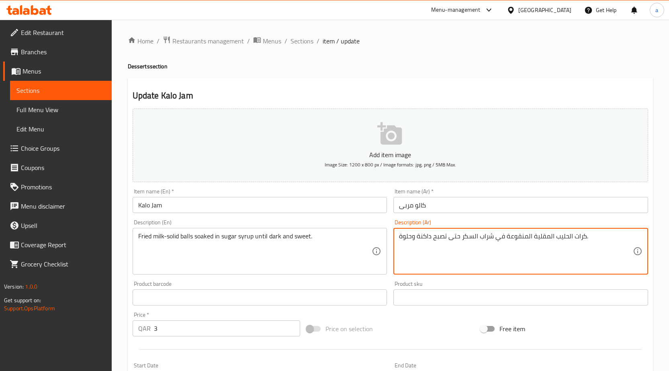
drag, startPoint x: 169, startPoint y: 235, endPoint x: 560, endPoint y: 236, distance: 390.6
click at [560, 236] on textarea "كرات الحليب المقلية المنقوعة في شراب السكر حتى تصبح داكنة وحلوة." at bounding box center [516, 251] width 234 height 38
click at [553, 236] on textarea "كرات الحليب المقلية المنقوعة في شراب السكر حتى تصبح داكنة وحلوة." at bounding box center [516, 251] width 234 height 38
type textarea "كرات الحليب الصلبة المقلية المنقوعة في شراب السكر حتى تصبح داكنة وحلوة."
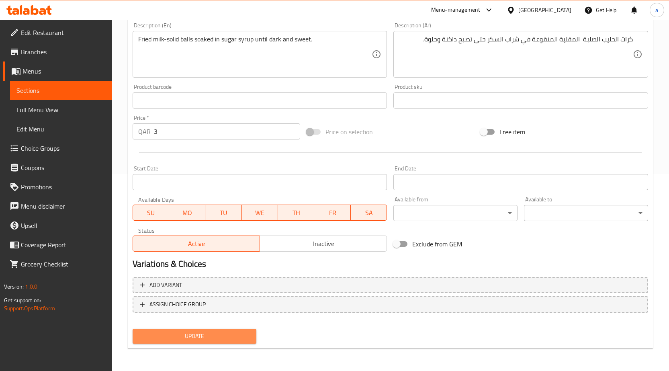
click at [170, 338] on span "Update" at bounding box center [194, 336] width 111 height 10
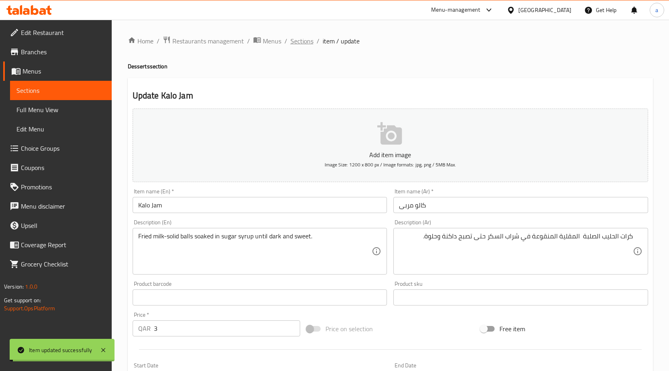
click at [309, 41] on span "Sections" at bounding box center [302, 41] width 23 height 10
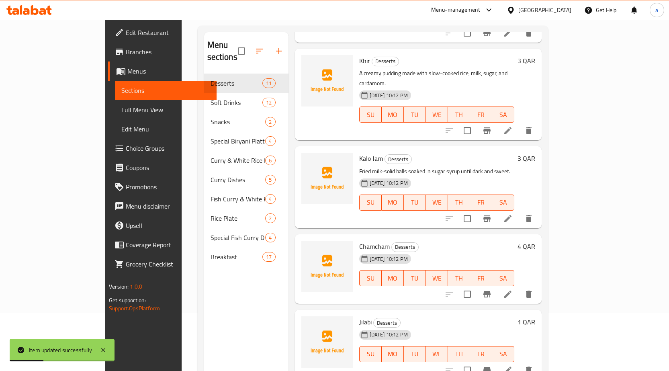
scroll to position [113, 0]
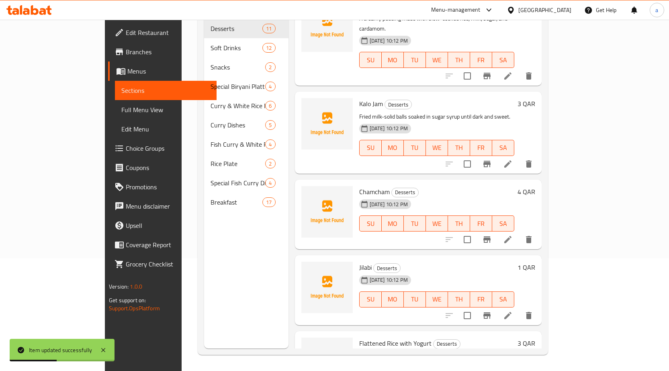
click at [513, 235] on icon at bounding box center [508, 240] width 10 height 10
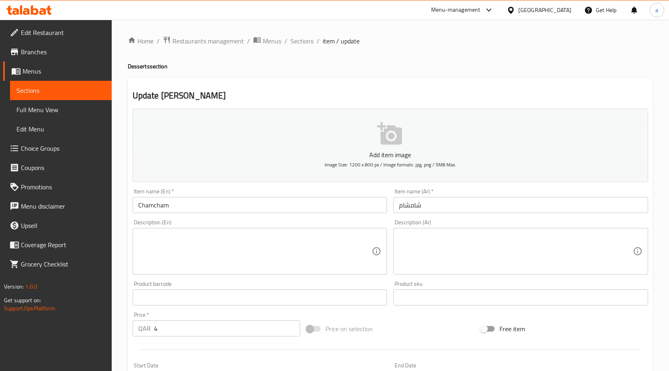
click at [245, 224] on div "Description (En) Description (En)" at bounding box center [260, 246] width 255 height 55
click at [245, 239] on textarea at bounding box center [255, 251] width 234 height 38
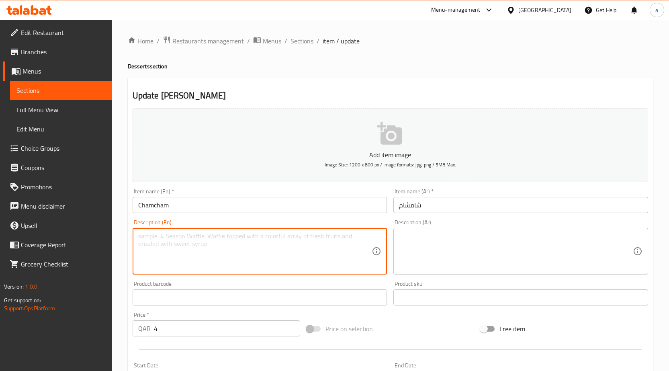
paste textarea "Oval-shaped cheese sweets cooked in sugar syrup, often coated in coconut."
type textarea "Oval-shaped cheese sweets cooked in sugar syrup, often coated in coconut."
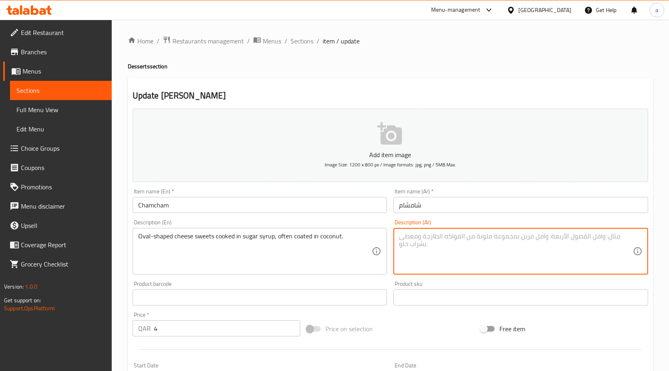
click at [431, 254] on textarea at bounding box center [516, 251] width 234 height 38
paste textarea "حلوى الجبن ذات الشكل البيضاوي المطبوخة في شراب السكر، وغالبًا ما تكون مغطاة بجو…"
type textarea "حلوى الجبن ذات الشكل البيضاوي المطبوخة في شراب السكر، وغالبًا ما تكون مغطاة بجو…"
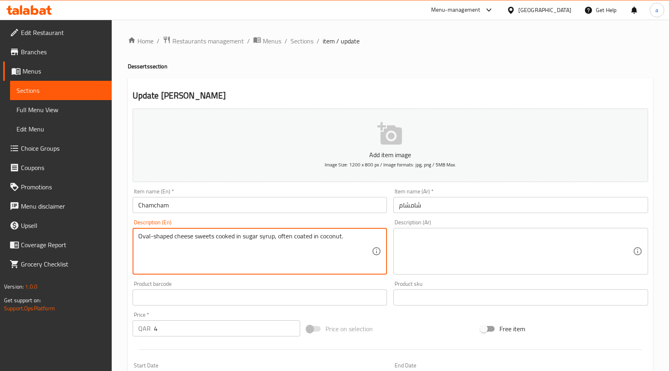
click at [317, 238] on textarea "Oval-shaped cheese sweets cooked in sugar syrup, often coated in coconut." at bounding box center [255, 251] width 234 height 38
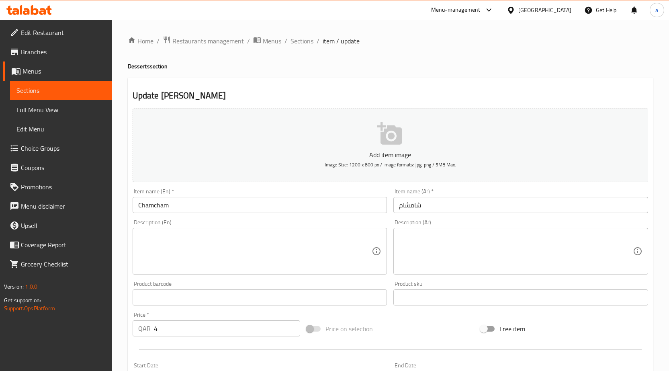
click at [185, 244] on textarea at bounding box center [255, 251] width 234 height 38
click at [156, 205] on input "Chamcham" at bounding box center [260, 205] width 255 height 16
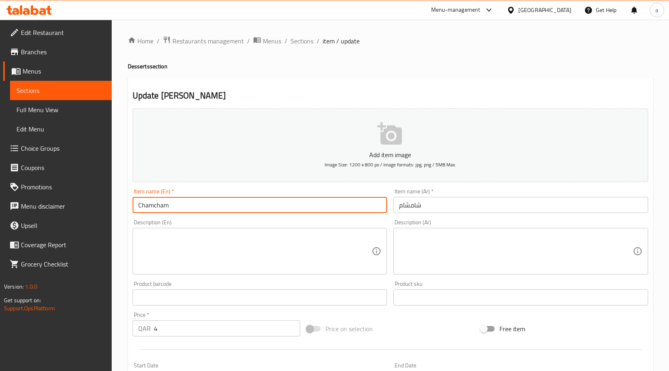
click at [156, 205] on input "Chamcham" at bounding box center [260, 205] width 255 height 16
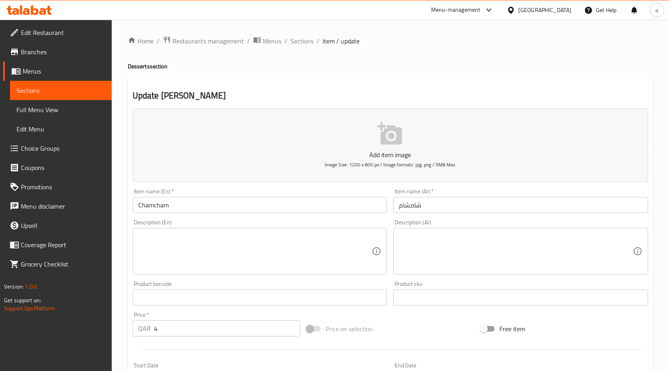
click at [512, 100] on h2 "Update Chamcham" at bounding box center [391, 96] width 516 height 12
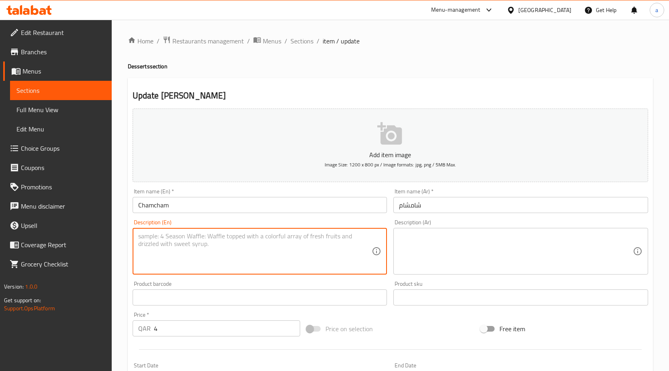
click at [230, 244] on textarea at bounding box center [255, 251] width 234 height 38
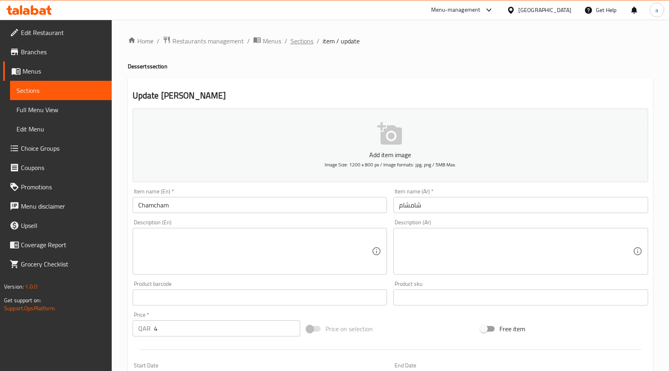
click at [309, 39] on span "Sections" at bounding box center [302, 41] width 23 height 10
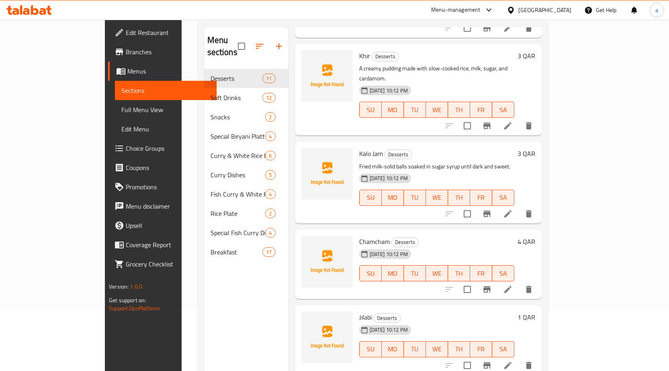
scroll to position [113, 0]
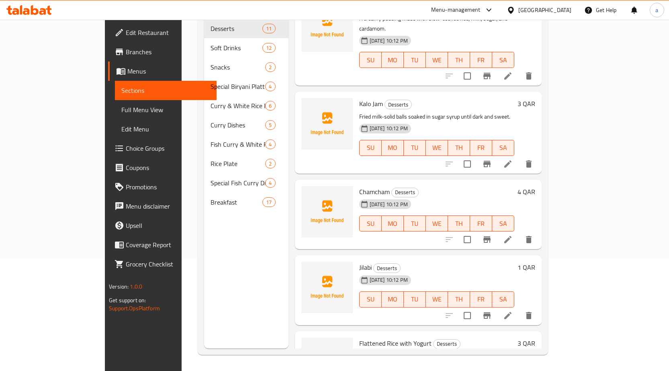
click at [519, 308] on li at bounding box center [508, 315] width 23 height 14
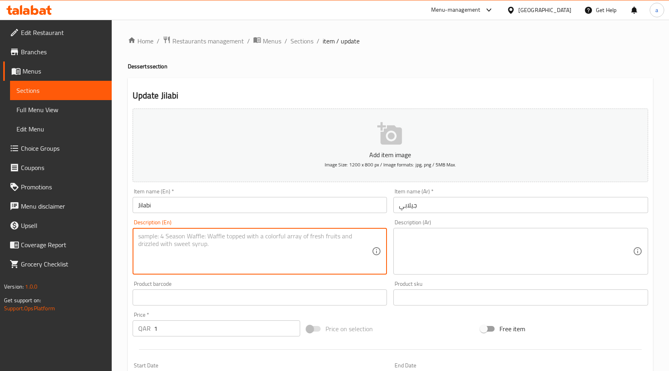
click at [264, 260] on textarea at bounding box center [255, 251] width 234 height 38
paste textarea "A spiral-shaped sweet made from deep-fried flour batter soaked in syrup."
type textarea "A spiral-shaped sweet made from deep-fried flour batter soaked in syrup."
click at [444, 238] on textarea at bounding box center [516, 251] width 234 height 38
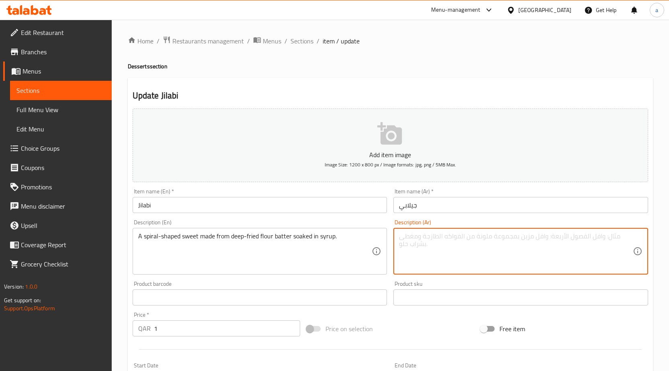
paste textarea "حلوى حلزونية الشكل مصنوعة من عجينة الدقيق المقلي المنقوعة في الشراب."
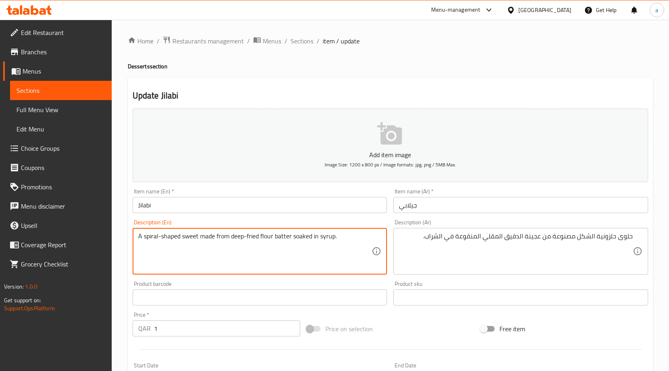
click at [153, 237] on textarea "A spiral-shaped sweet made from deep-fried flour batter soaked in syrup." at bounding box center [255, 251] width 234 height 38
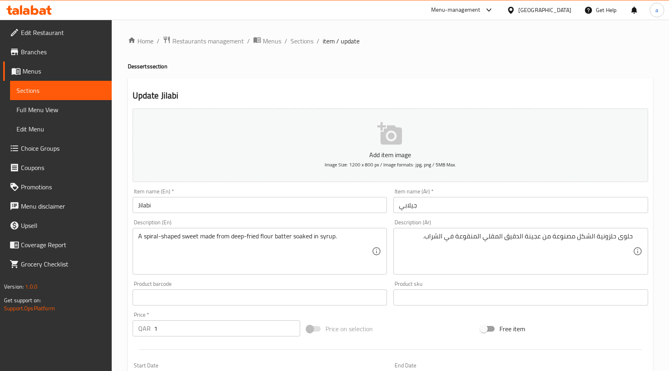
click at [266, 239] on textarea "A spiral-shaped sweet made from deep-fried flour batter soaked in syrup." at bounding box center [255, 251] width 234 height 38
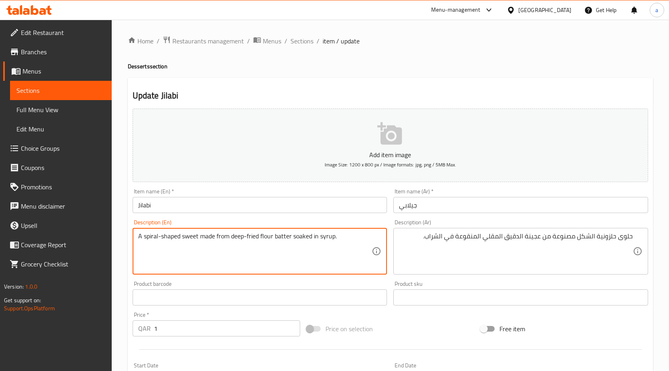
click at [280, 239] on textarea "A spiral-shaped sweet made from deep-fried flour batter soaked in syrup." at bounding box center [255, 251] width 234 height 38
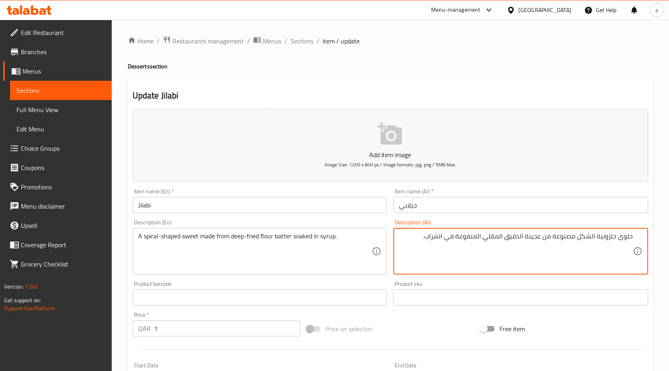
click at [536, 239] on textarea "حلوى حلزونية الشكل مصنوعة من عجينة الدقيق المقلي المنقوعة في الشراب." at bounding box center [516, 251] width 234 height 38
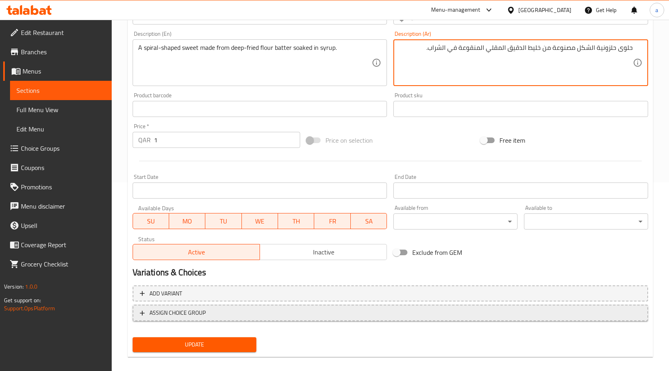
scroll to position [197, 0]
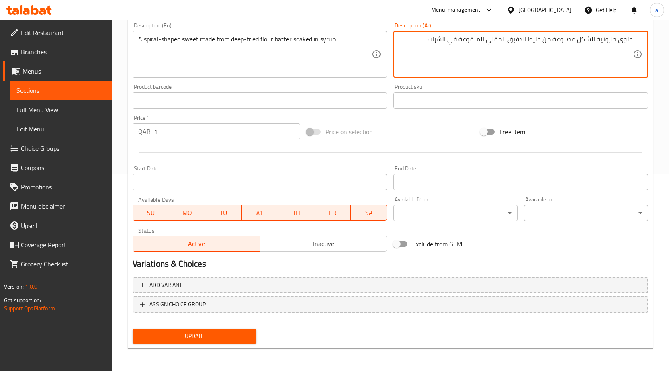
type textarea "حلوى حلزونية الشكل مصنوعة من خليط الدقيق المقلي المنقوعة في الشراب."
click at [230, 337] on span "Update" at bounding box center [194, 336] width 111 height 10
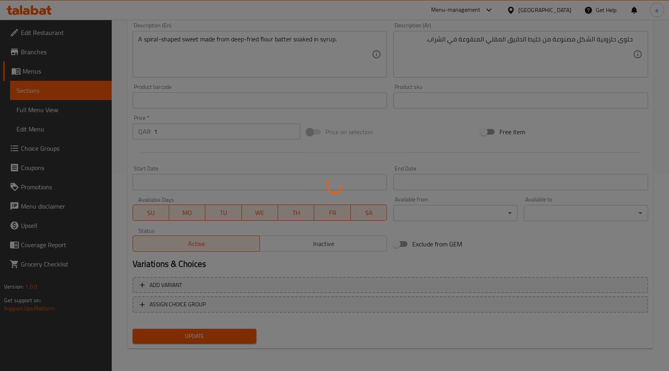
scroll to position [0, 0]
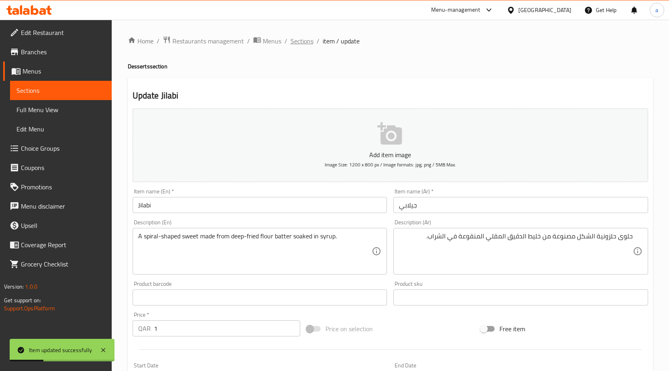
click at [306, 44] on span "Sections" at bounding box center [302, 41] width 23 height 10
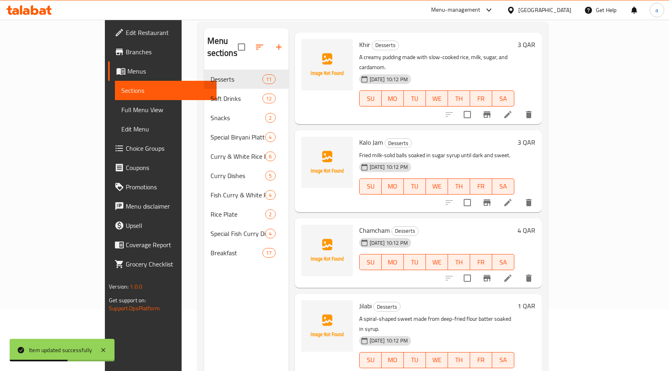
scroll to position [113, 0]
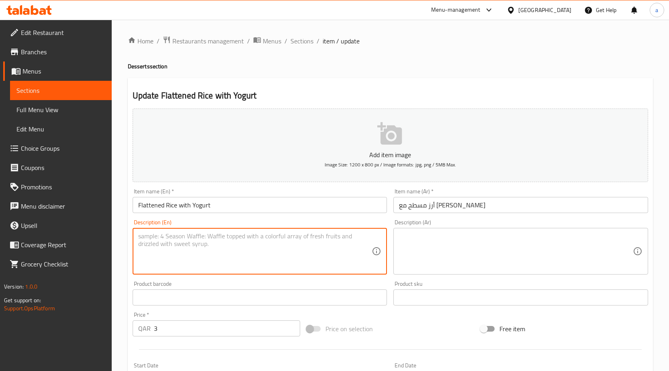
click at [185, 240] on textarea at bounding box center [255, 251] width 234 height 38
paste textarea "A simple mixture of flattened rice flakes combined with fresh yogurt."
type textarea "A simple mixture of flattened rice flakes combined with fresh yogurt."
click at [442, 242] on textarea at bounding box center [516, 251] width 234 height 38
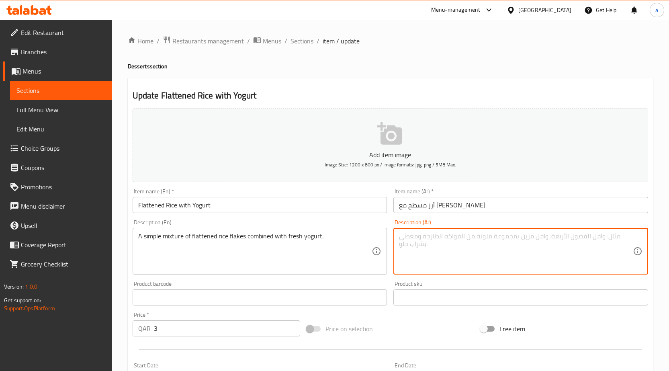
paste textarea "مزيج بسيط من رقائق الأرز المسطحة الممزوجة بالزبادي الطازج."
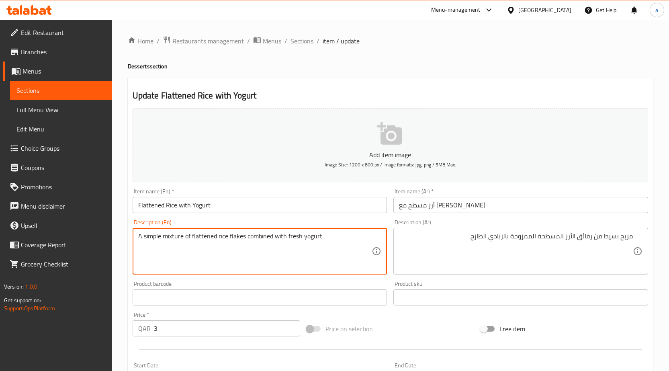
click at [206, 237] on textarea "A simple mixture of flattened rice flakes combined with fresh yogurt." at bounding box center [255, 251] width 234 height 38
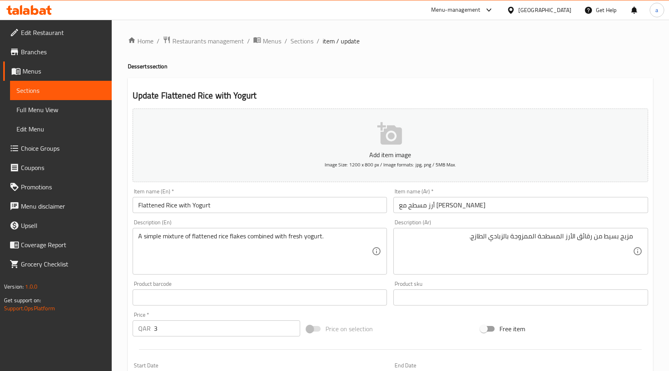
click at [254, 236] on textarea "A simple mixture of flattened rice flakes combined with fresh yogurt." at bounding box center [255, 251] width 234 height 38
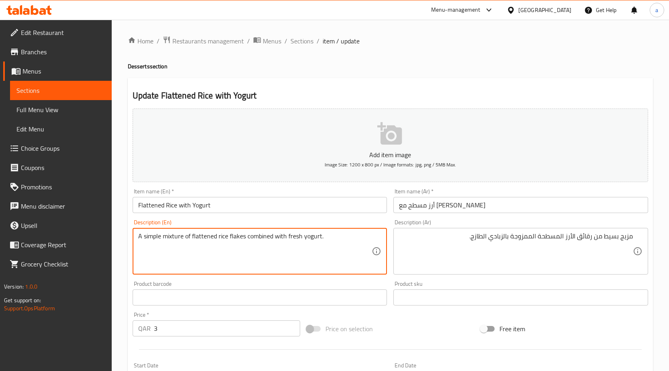
click at [254, 236] on textarea "A simple mixture of flattened rice flakes combined with fresh yogurt." at bounding box center [255, 251] width 234 height 38
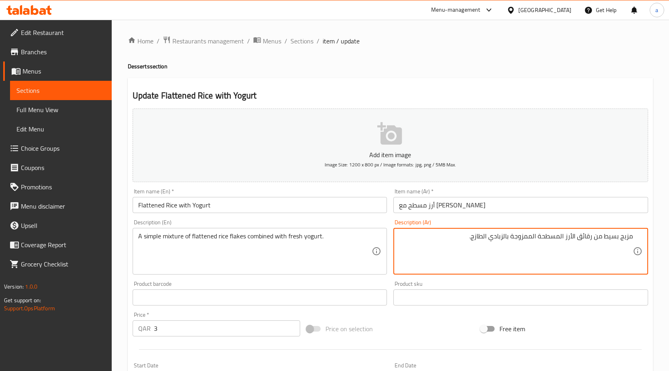
drag, startPoint x: 512, startPoint y: 237, endPoint x: 536, endPoint y: 242, distance: 24.9
click at [453, 246] on textarea "مزيج بسيط من رقائق الأرز المسطحة المجمعة بالزبادي الطازج." at bounding box center [516, 251] width 234 height 38
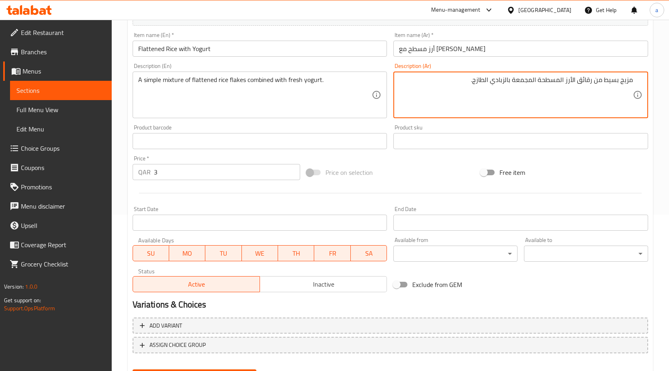
scroll to position [197, 0]
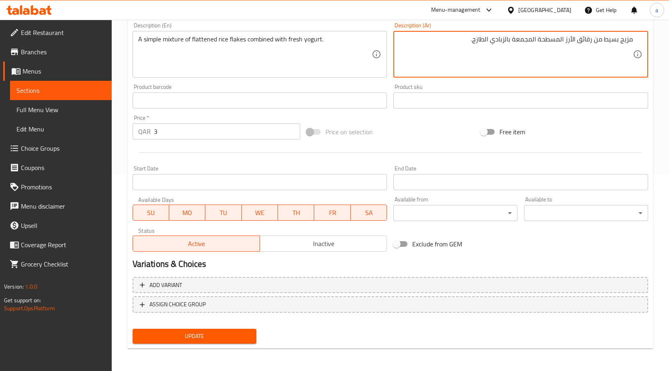
type textarea "مزيج بسيط من رقائق الأرز المسطحة المجمعة بالزبادي الطازج."
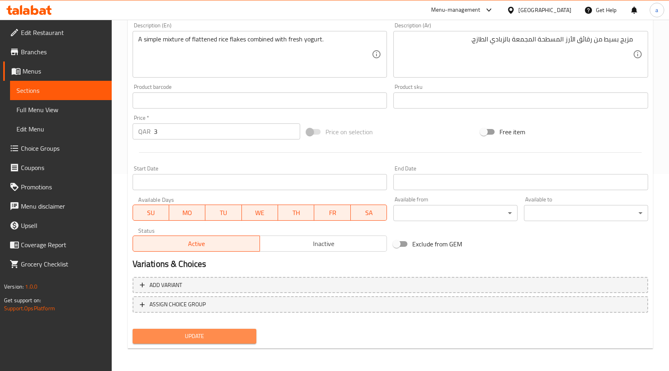
click at [217, 333] on span "Update" at bounding box center [194, 336] width 111 height 10
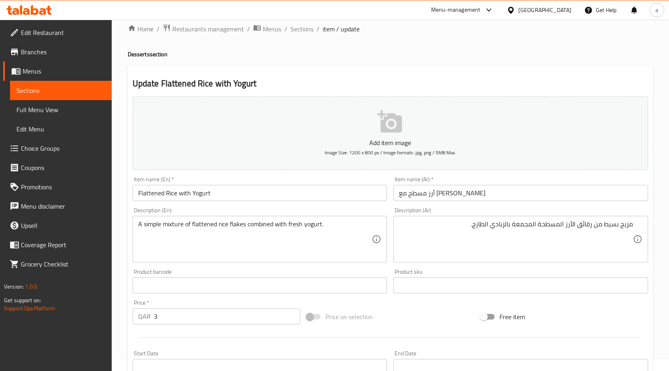
scroll to position [0, 0]
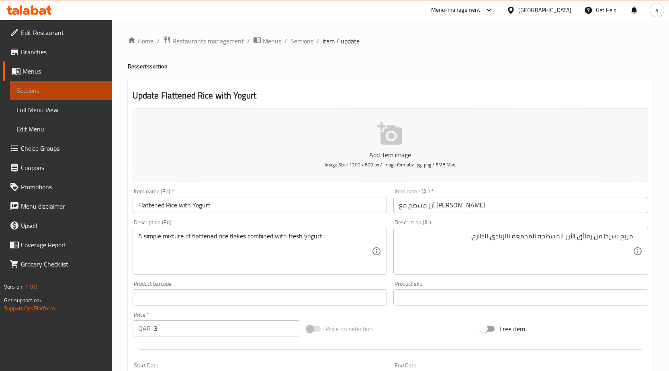
click at [67, 90] on span "Sections" at bounding box center [60, 91] width 89 height 10
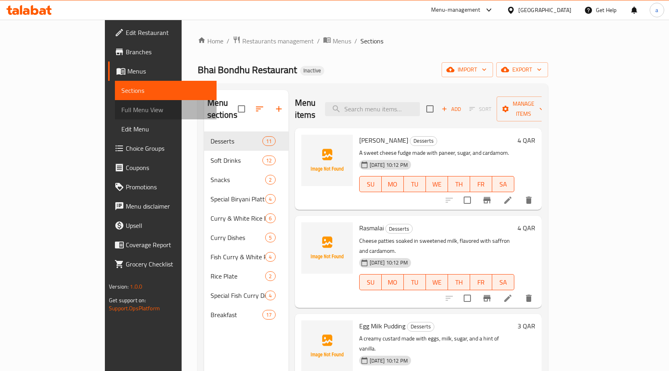
click at [121, 110] on span "Full Menu View" at bounding box center [165, 110] width 89 height 10
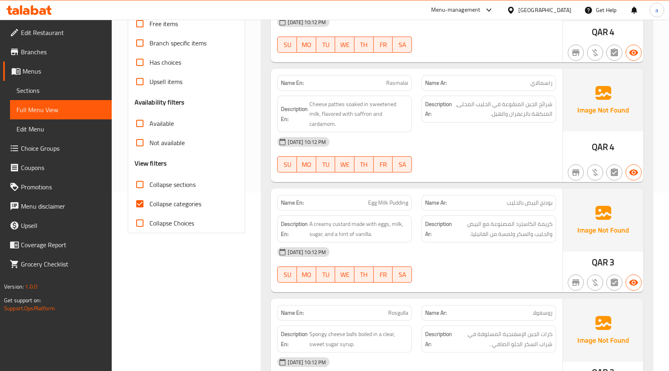
scroll to position [321, 0]
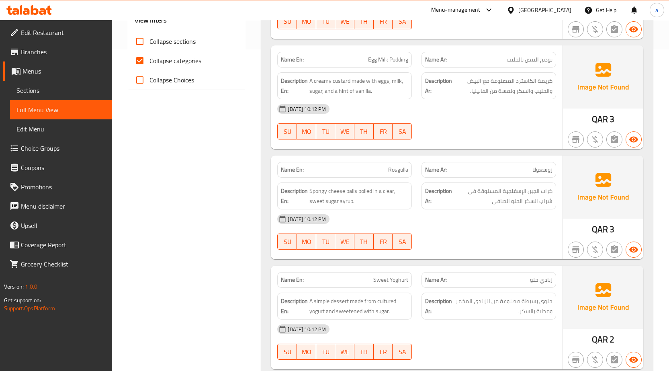
click at [134, 62] on input "Collapse categories" at bounding box center [139, 60] width 19 height 19
checkbox input "false"
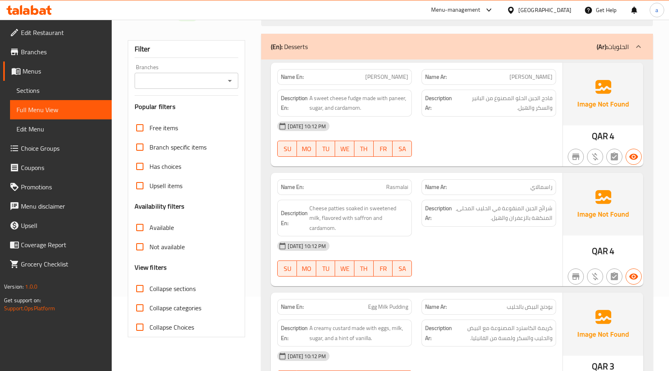
scroll to position [35, 0]
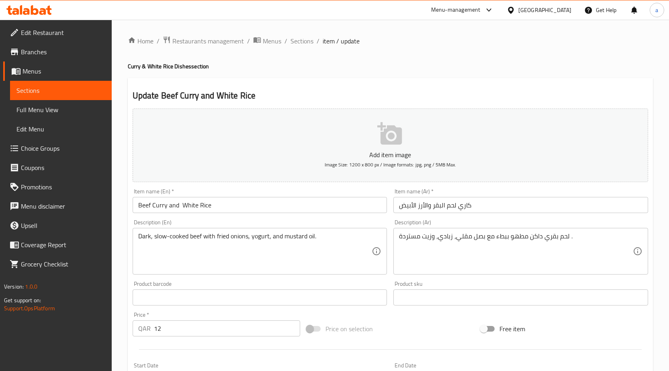
click at [52, 113] on span "Full Menu View" at bounding box center [60, 110] width 89 height 10
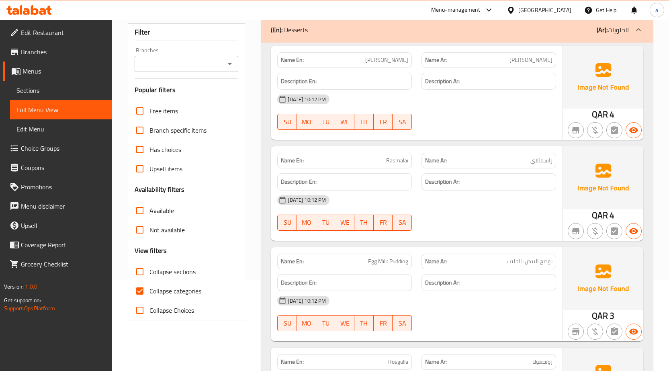
scroll to position [161, 0]
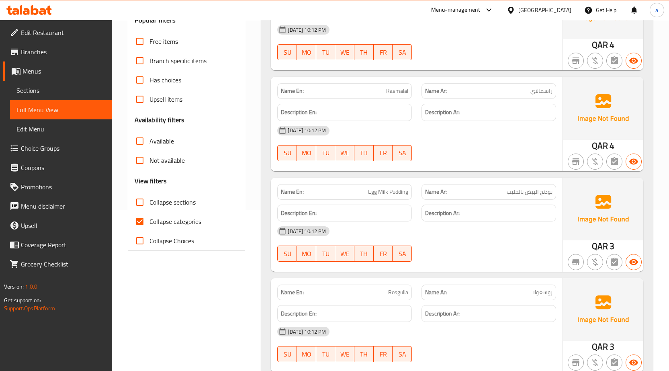
click at [140, 222] on input "Collapse categories" at bounding box center [139, 221] width 19 height 19
checkbox input "false"
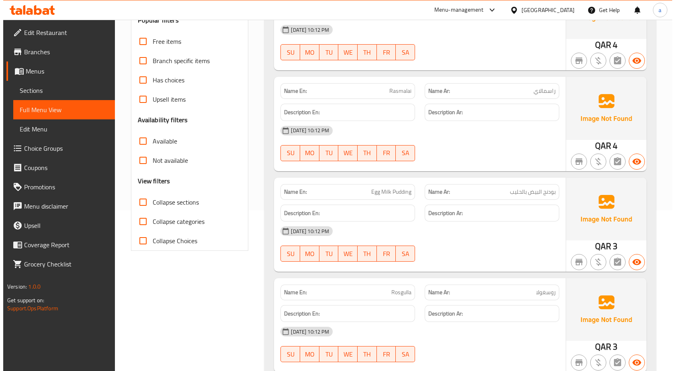
scroll to position [0, 0]
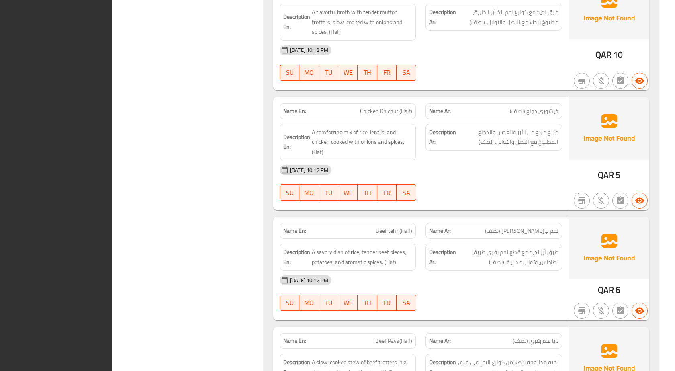
click at [392, 161] on div "[DATE] 10:12 PM" at bounding box center [421, 169] width 292 height 19
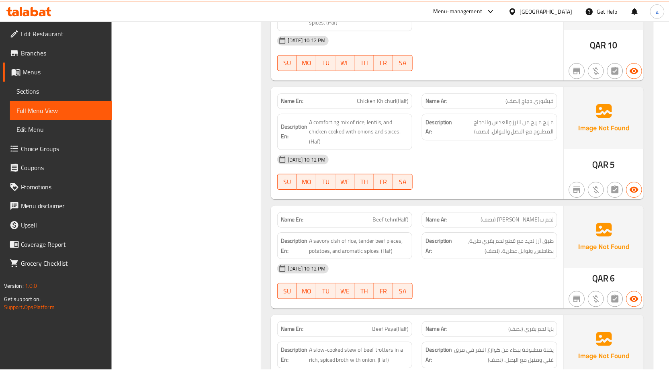
scroll to position [8335, 0]
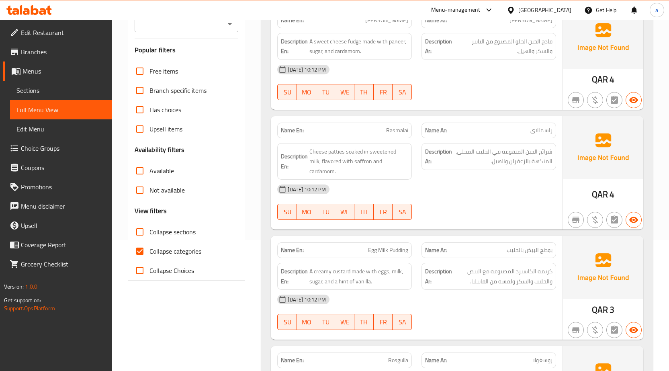
scroll to position [161, 0]
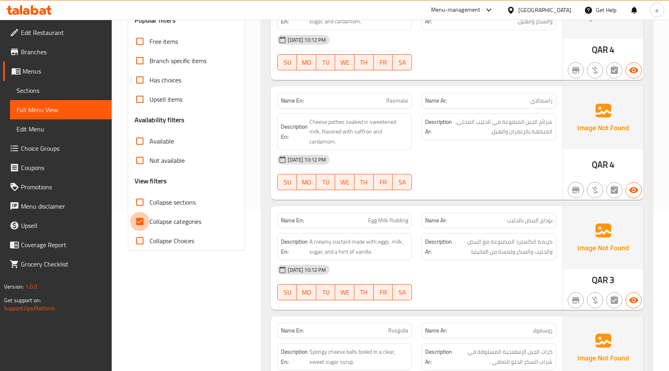
click at [140, 218] on input "Collapse categories" at bounding box center [139, 221] width 19 height 19
checkbox input "false"
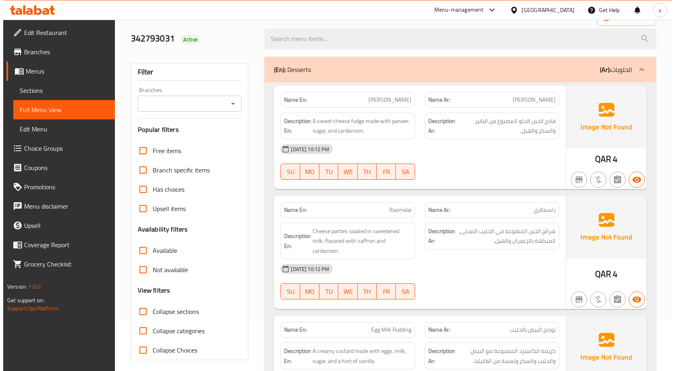
scroll to position [0, 0]
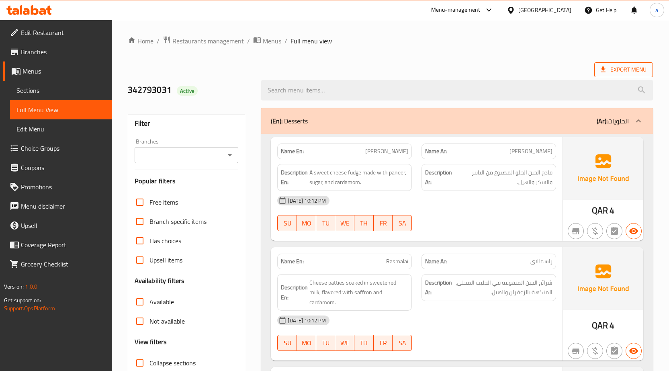
click at [628, 73] on span "Export Menu" at bounding box center [624, 70] width 46 height 10
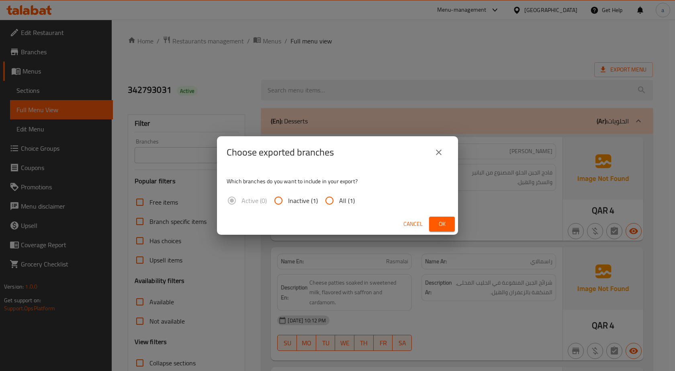
drag, startPoint x: 342, startPoint y: 203, endPoint x: 458, endPoint y: 224, distance: 118.1
click at [343, 203] on span "All (1)" at bounding box center [347, 201] width 16 height 10
click at [339, 203] on input "All (1)" at bounding box center [329, 200] width 19 height 19
radio input "true"
click at [447, 224] on span "Ok" at bounding box center [442, 224] width 13 height 10
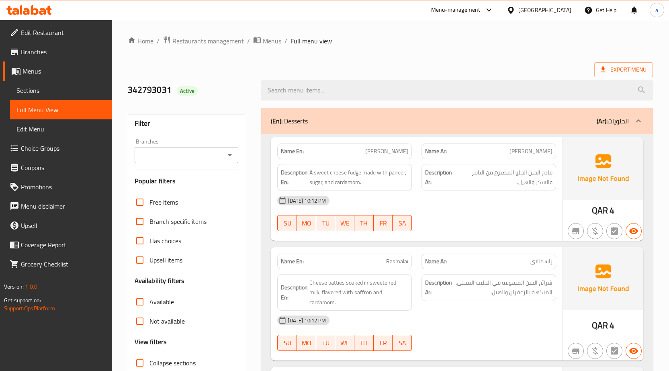
drag, startPoint x: 424, startPoint y: 52, endPoint x: 438, endPoint y: 52, distance: 13.7
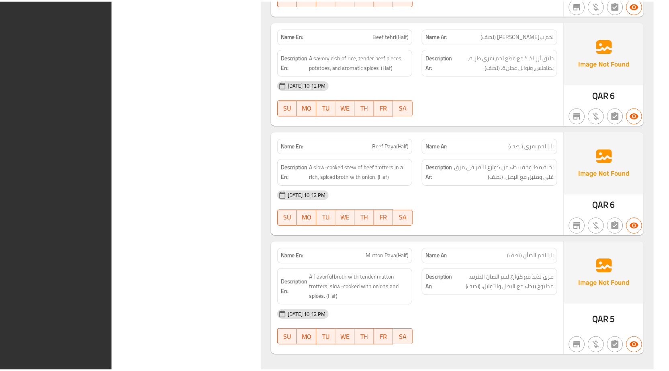
scroll to position [8430, 0]
